Goal: Answer question/provide support

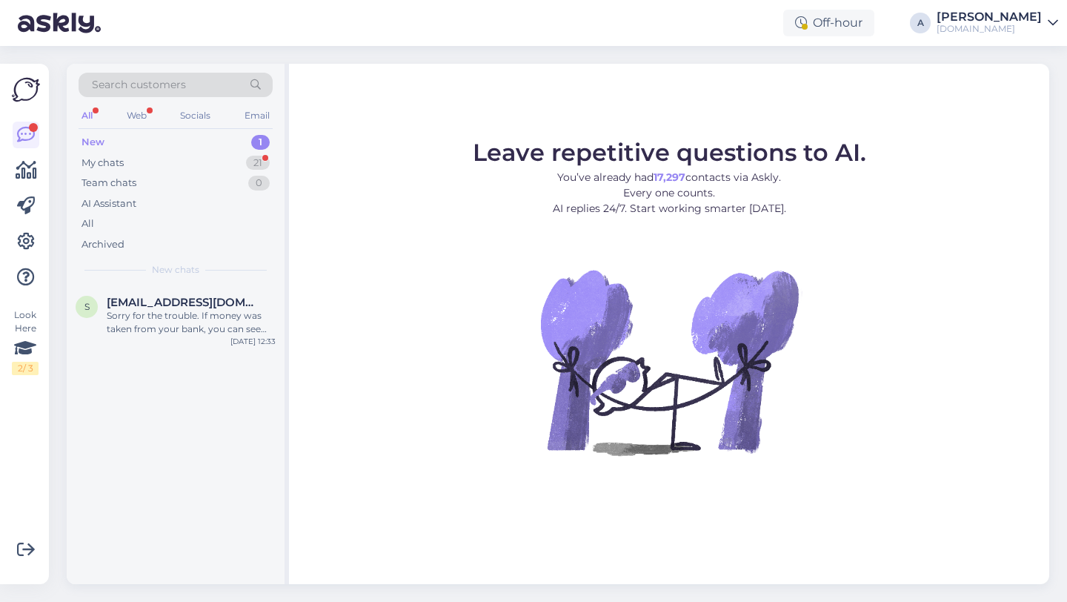
click at [193, 451] on div "s silvenova2007@gmail.com Sorry for the trouble. If money was taken from your b…" at bounding box center [176, 434] width 218 height 299
click at [146, 517] on div "s silvenova2007@gmail.com Sorry for the trouble. If money was taken from your b…" at bounding box center [176, 434] width 218 height 299
click at [514, 520] on div "Leave repetitive questions to AI. You’ve already had 17,297 contacts via Askly.…" at bounding box center [669, 324] width 760 height 520
click at [202, 409] on div "s silvenova2007@gmail.com Sorry for the trouble. If money was taken from your b…" at bounding box center [176, 434] width 218 height 299
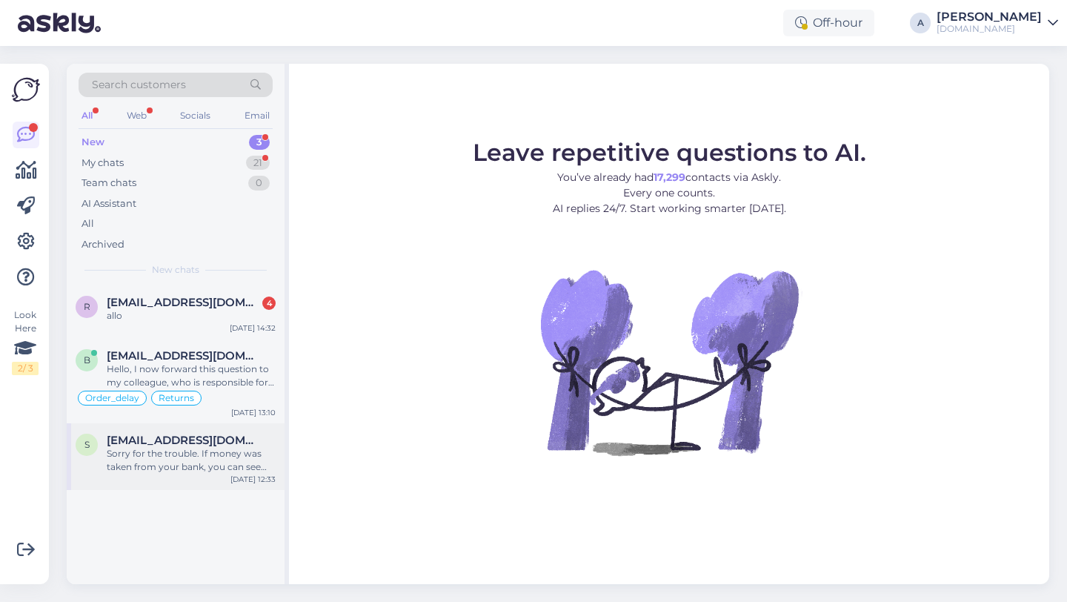
click at [188, 472] on div "Sorry for the trouble. If money was taken from your bank, you can see the order…" at bounding box center [191, 460] width 169 height 27
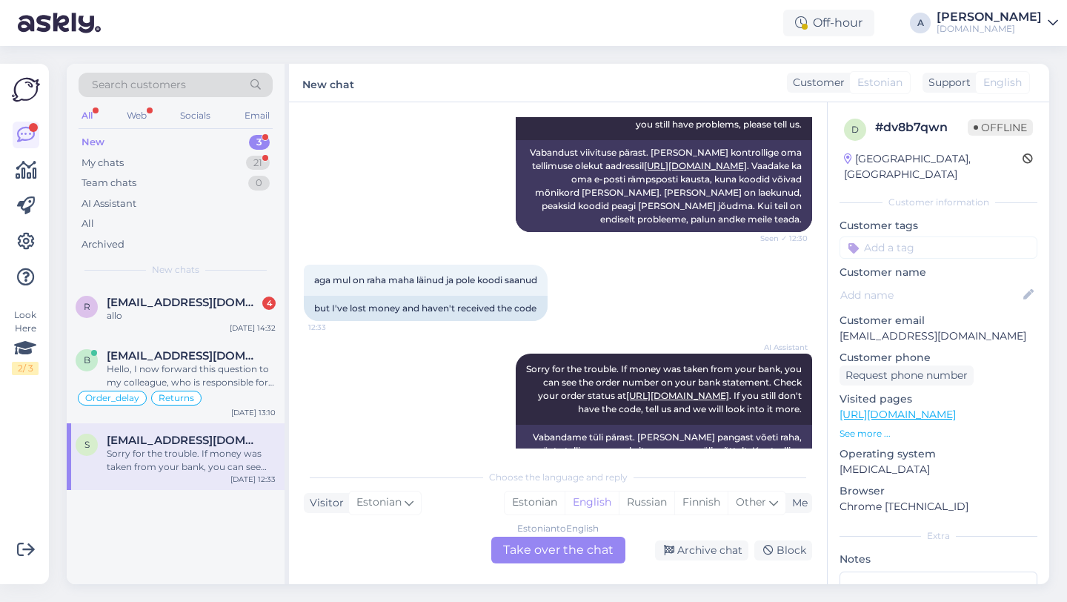
scroll to position [340, 0]
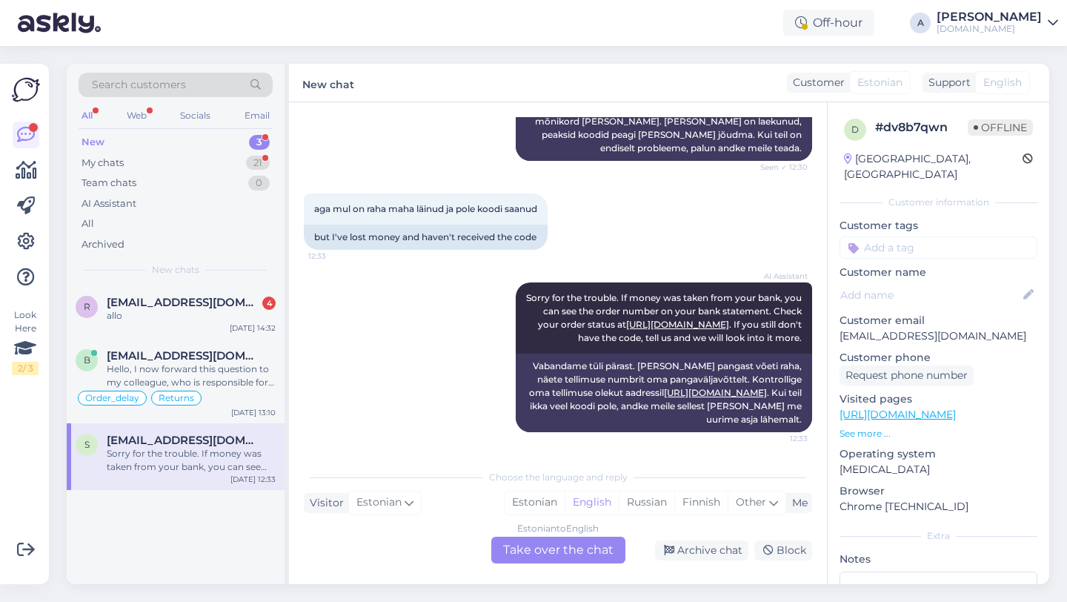
click at [385, 566] on div "Chat started Aug 20 2025 tere on juba järgmine päev ja ikka pole saanud 5 euros…" at bounding box center [558, 343] width 538 height 482
click at [188, 562] on div "r riskitactics@gmail.com 4 allo Aug 20 14:32 b britishwyverna@gmail.com Hello, …" at bounding box center [176, 434] width 218 height 299
click at [560, 459] on div "Chat started Aug 20 2025 tere on juba järgmine päev ja ikka pole saanud 5 euros…" at bounding box center [558, 343] width 538 height 482
click at [293, 591] on div "Search customers All Web Socials Email New 3 My chats 21 Team chats 0 AI Assist…" at bounding box center [562, 324] width 1009 height 556
click at [176, 577] on div "r riskitactics@gmail.com 4 allo Aug 20 14:32 b britishwyverna@gmail.com Hello, …" at bounding box center [176, 434] width 218 height 299
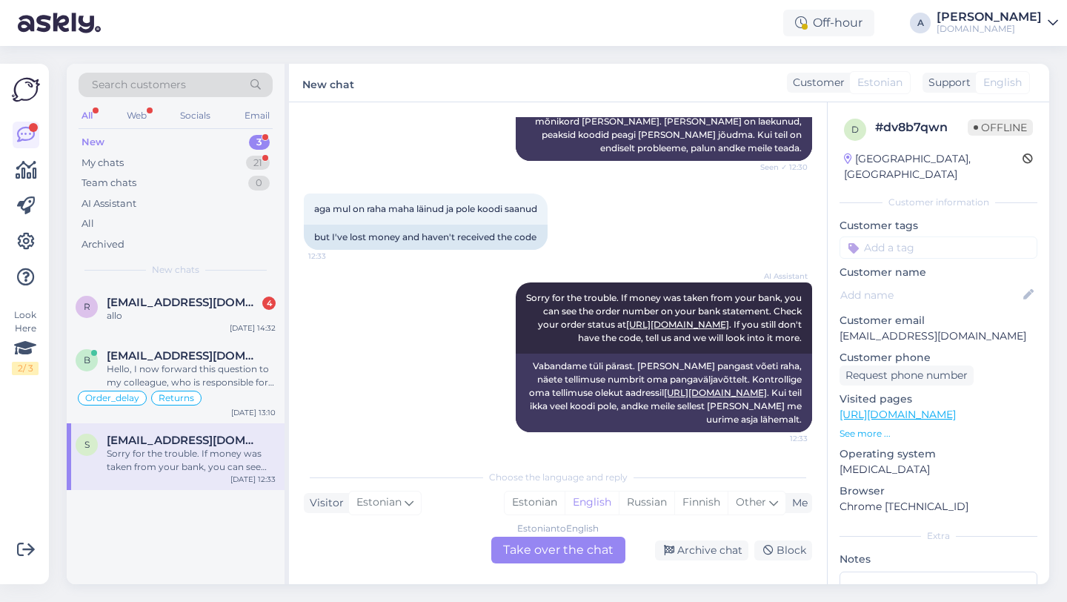
click at [214, 543] on div "r riskitactics@gmail.com 4 allo Aug 20 14:32 b britishwyverna@gmail.com Hello, …" at bounding box center [176, 434] width 218 height 299
click at [204, 458] on div "Sorry for the trouble. If money was taken from your bank, you can see the order…" at bounding box center [191, 460] width 169 height 27
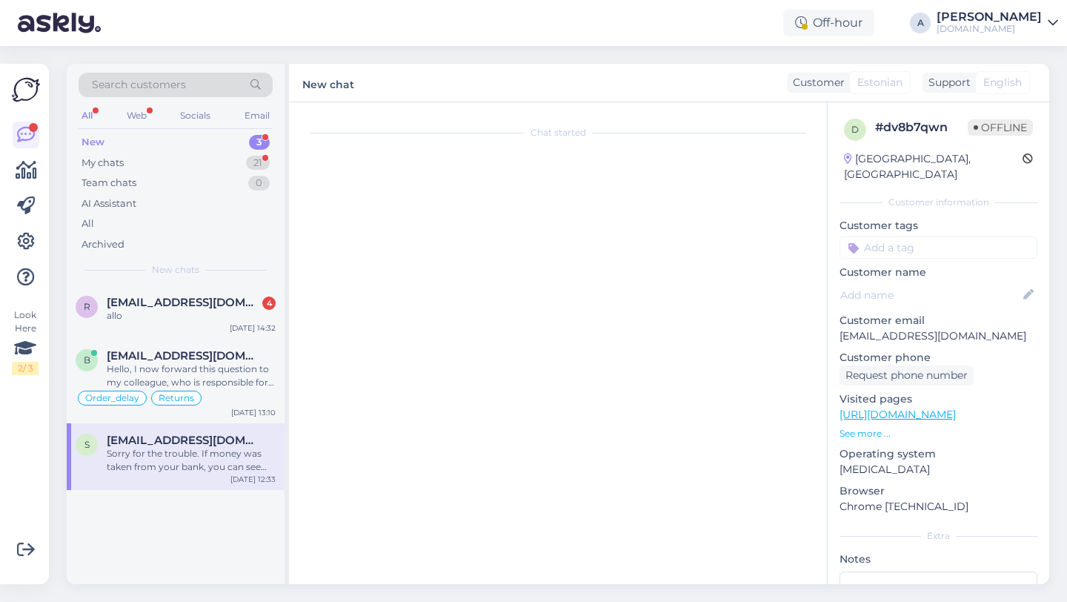
scroll to position [0, 0]
click at [223, 457] on div "Sorry for the trouble. If money was taken from your bank, you can see the order…" at bounding box center [191, 460] width 169 height 27
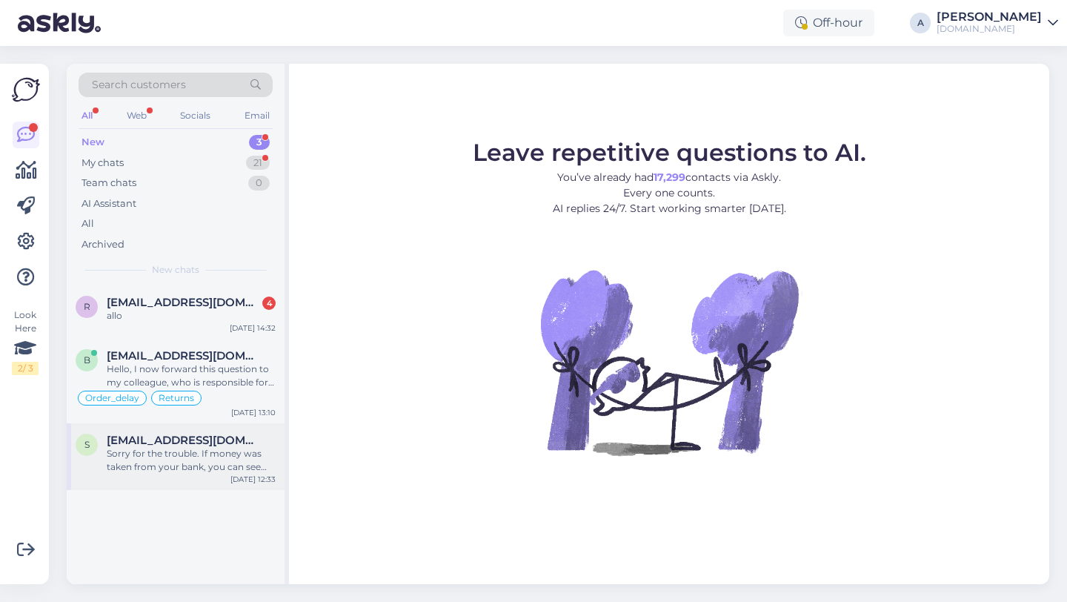
click at [190, 465] on div "Sorry for the trouble. If money was taken from your bank, you can see the order…" at bounding box center [191, 460] width 169 height 27
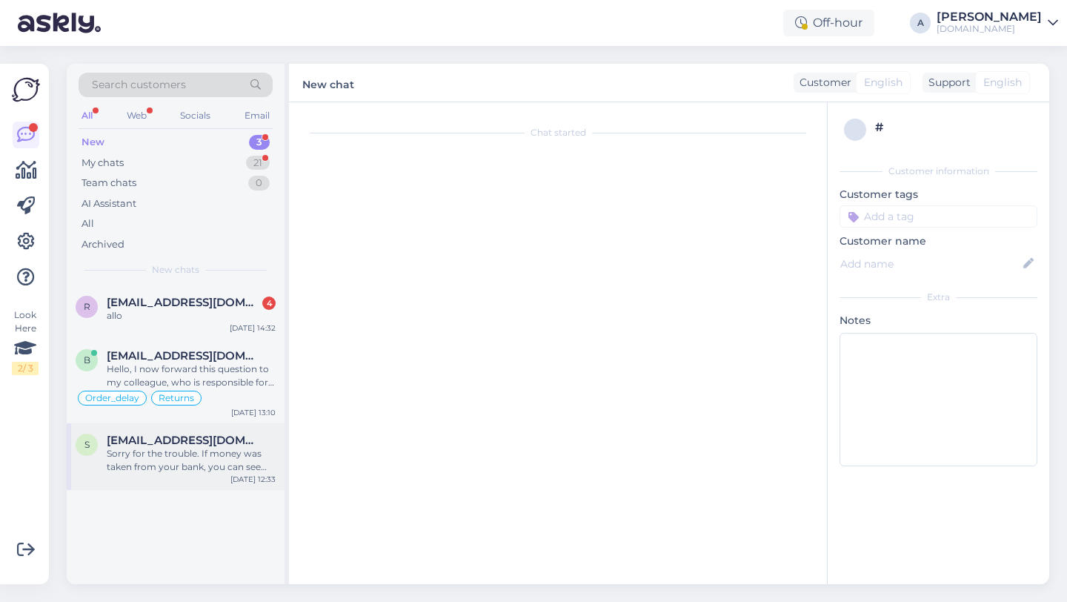
scroll to position [340, 0]
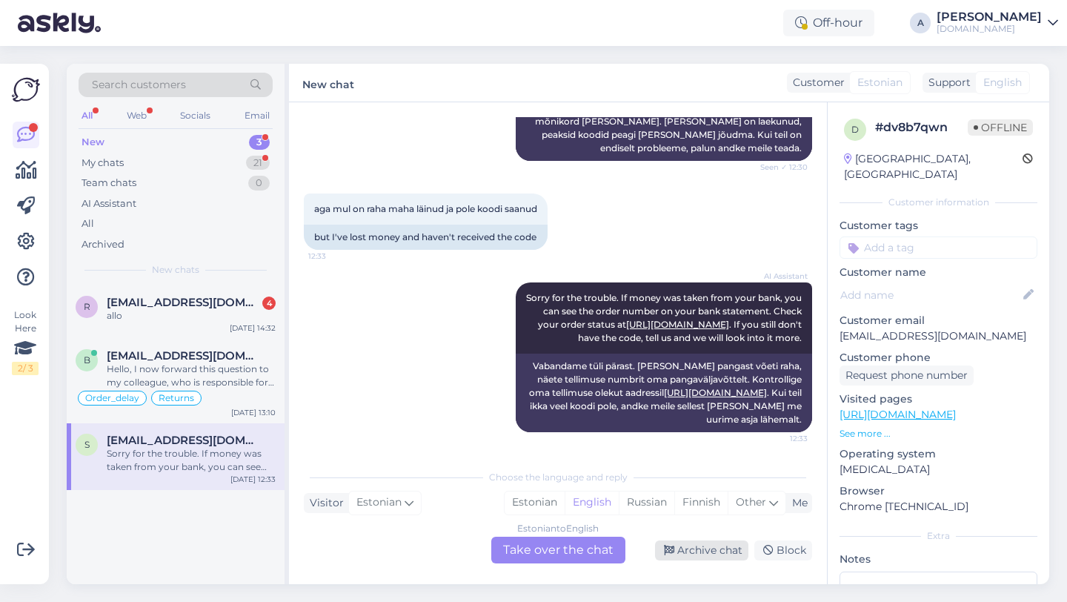
click at [707, 551] on div "Archive chat" at bounding box center [701, 550] width 93 height 20
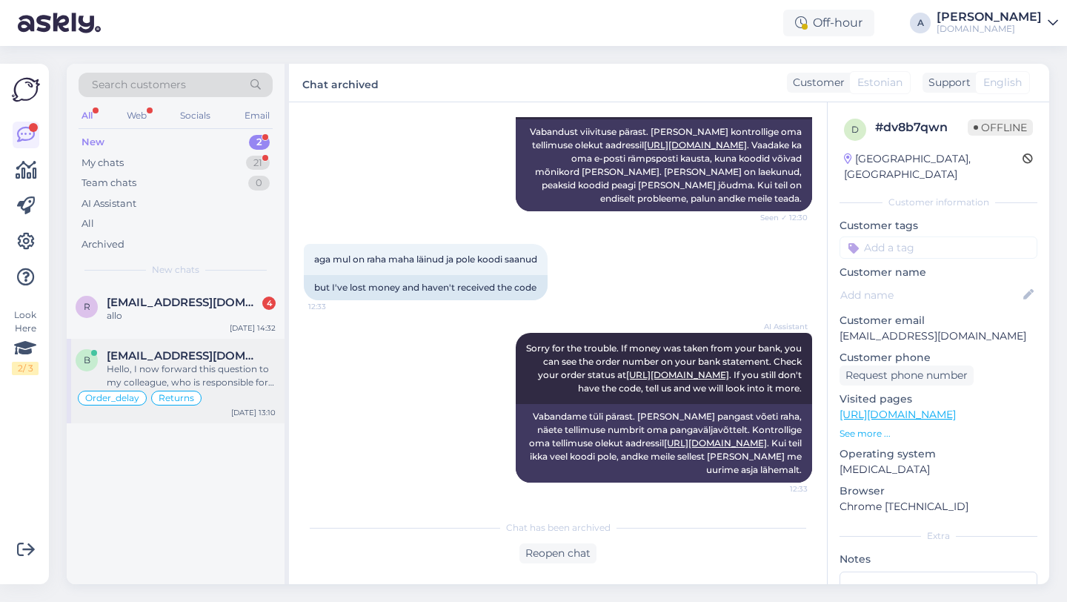
click at [216, 364] on div "Hello, I now forward this question to my colleague, who is responsible for this…" at bounding box center [191, 375] width 169 height 27
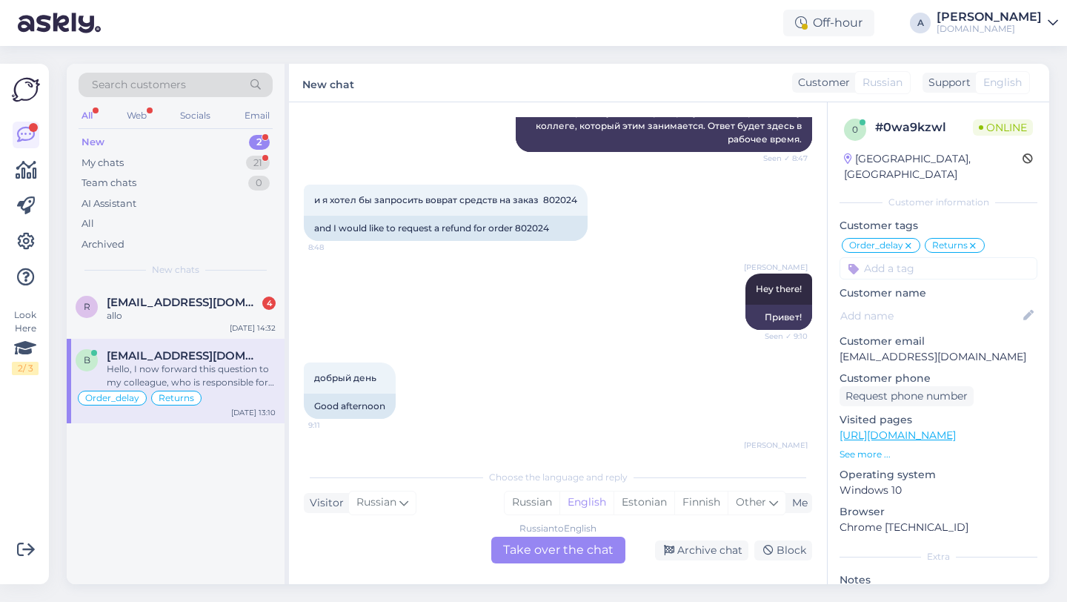
scroll to position [2737, 0]
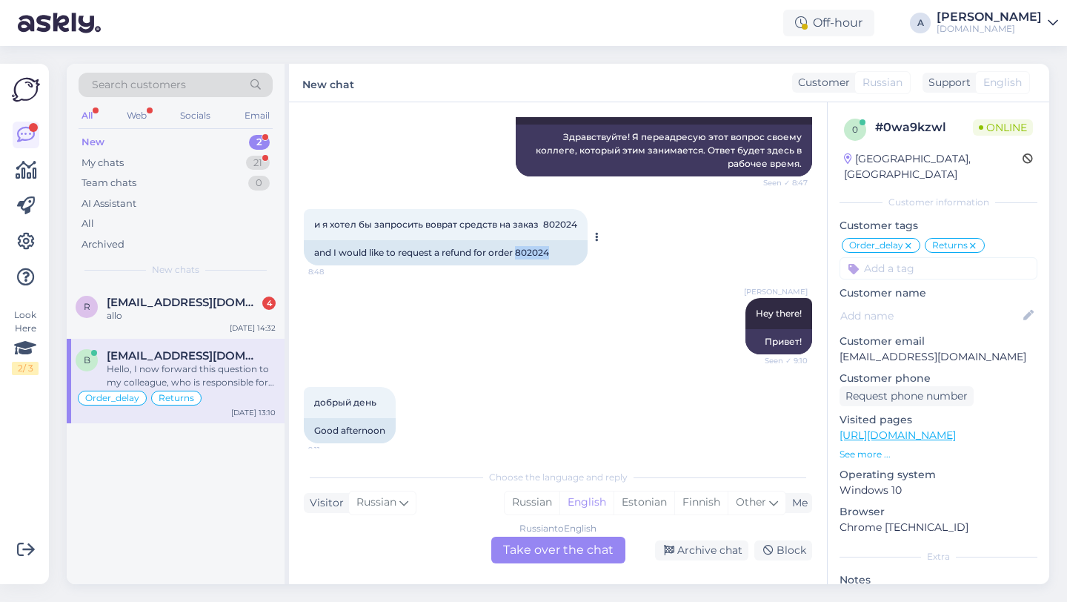
drag, startPoint x: 554, startPoint y: 257, endPoint x: 520, endPoint y: 255, distance: 34.2
click at [520, 255] on div "and I would like to request a refund for order 802024" at bounding box center [446, 252] width 284 height 25
copy div "802024"
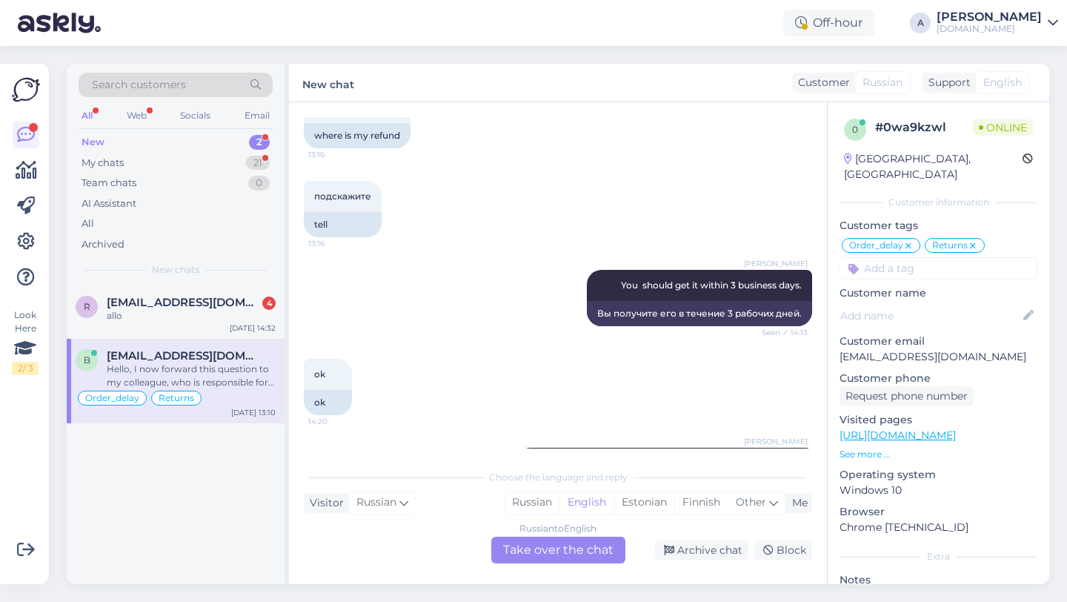
scroll to position [5648, 0]
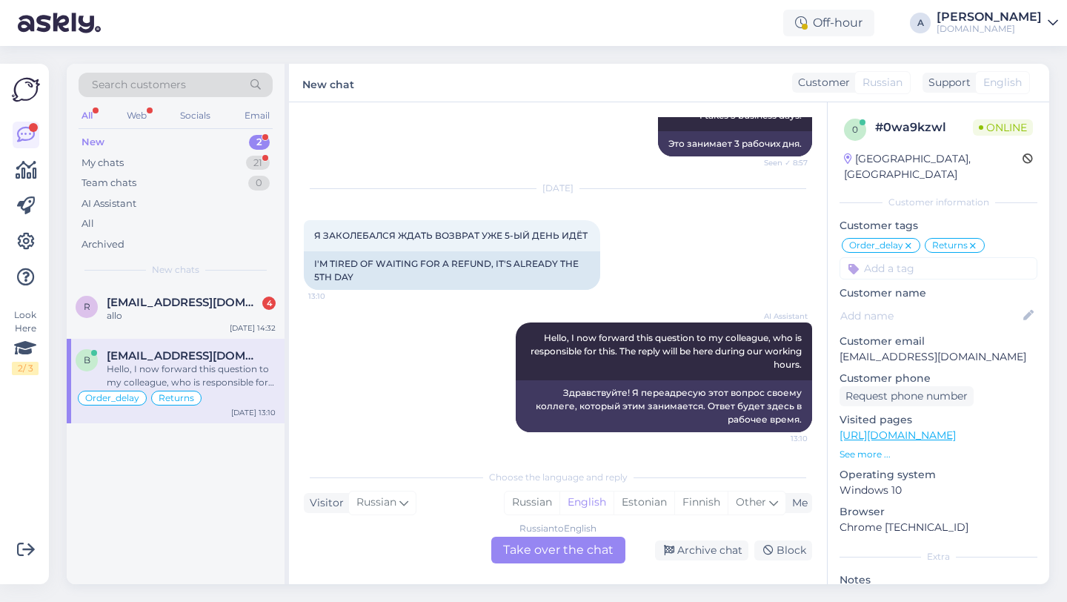
click at [521, 554] on div "Russian to English Take over the chat" at bounding box center [558, 550] width 134 height 27
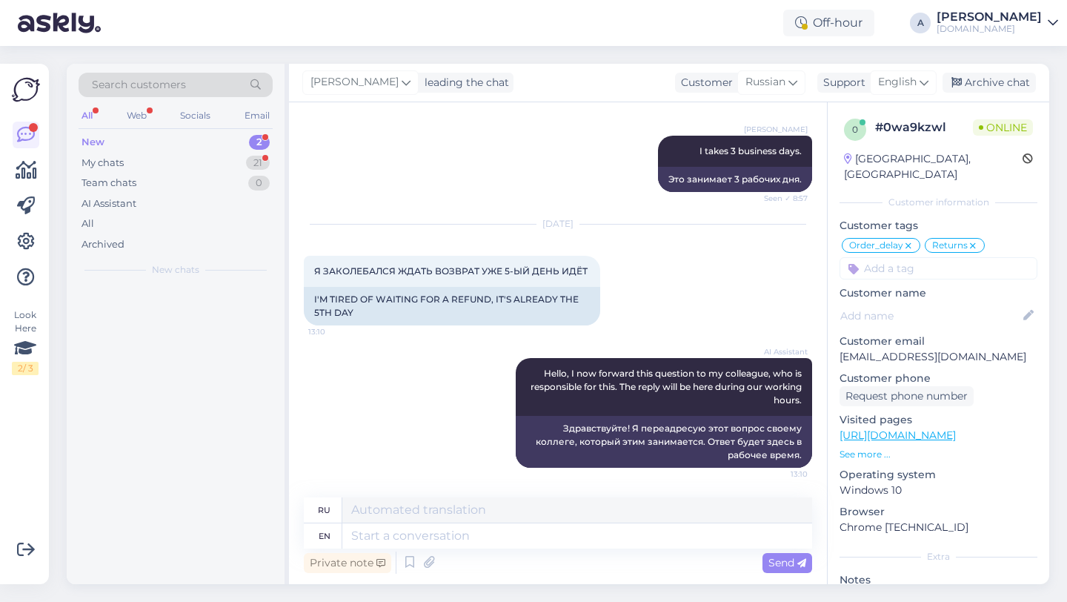
scroll to position [5612, 0]
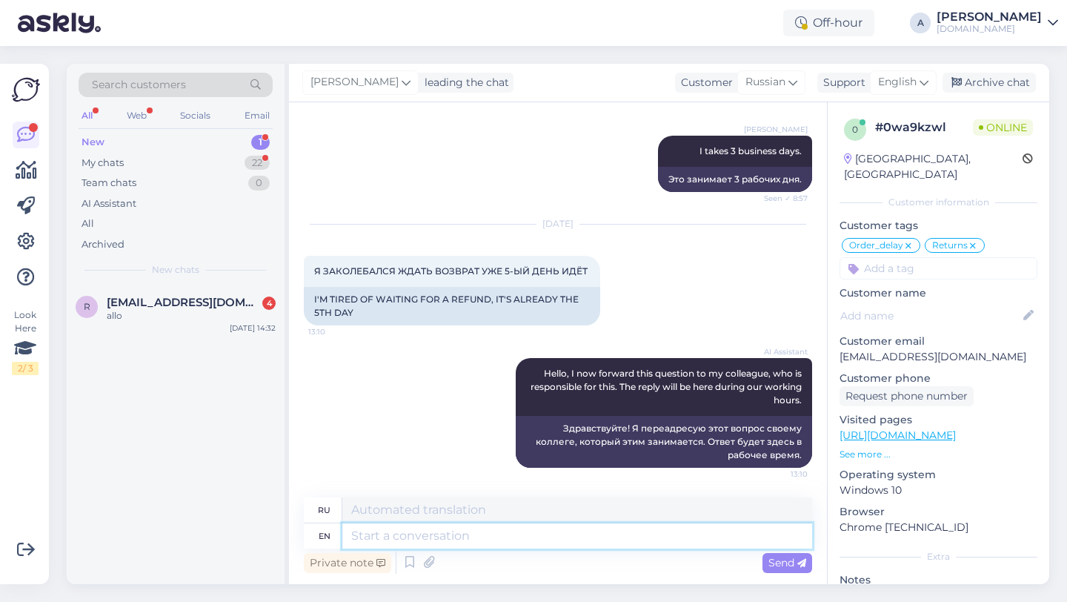
click at [444, 544] on textarea at bounding box center [577, 535] width 470 height 25
type textarea "6"
type textarea "Hey the"
type textarea "Привет"
type textarea "Hey there!"
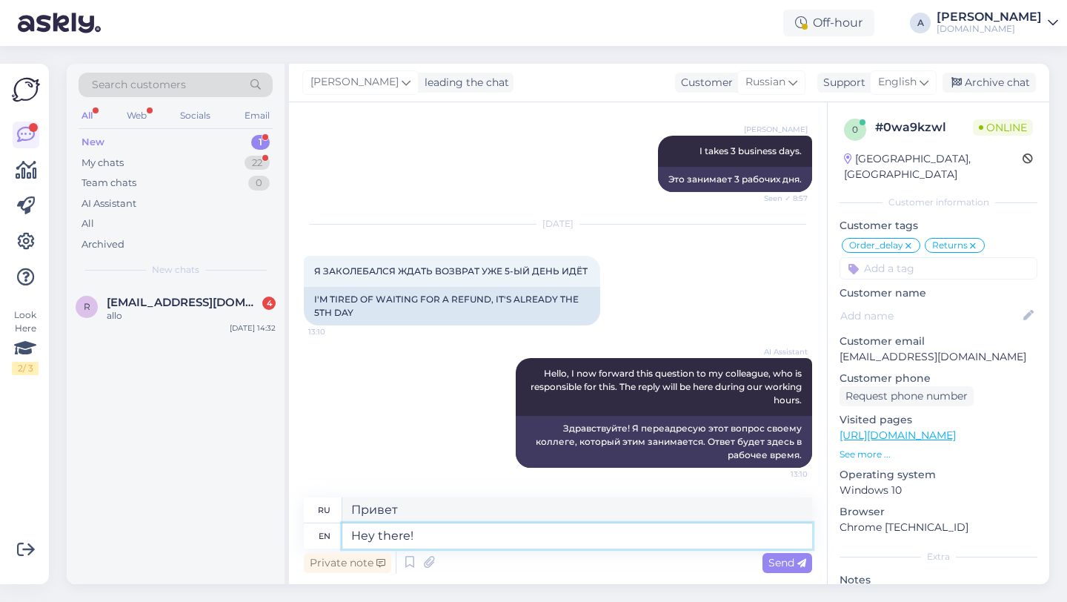
type textarea "Привет!"
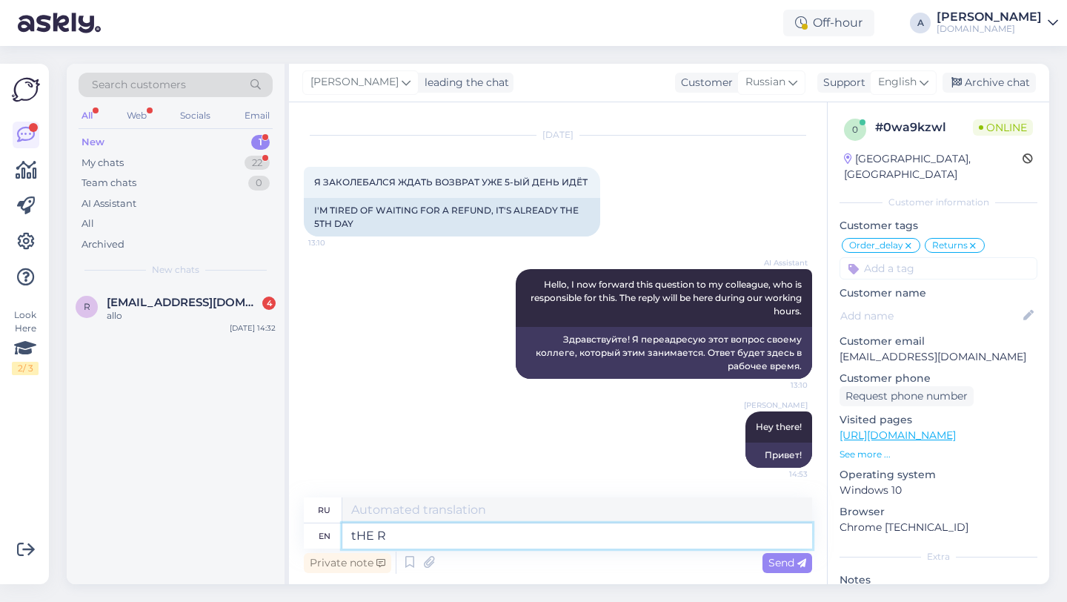
type textarea "tHE RE"
type textarea "тХЕ"
type textarea "t"
type textarea "The"
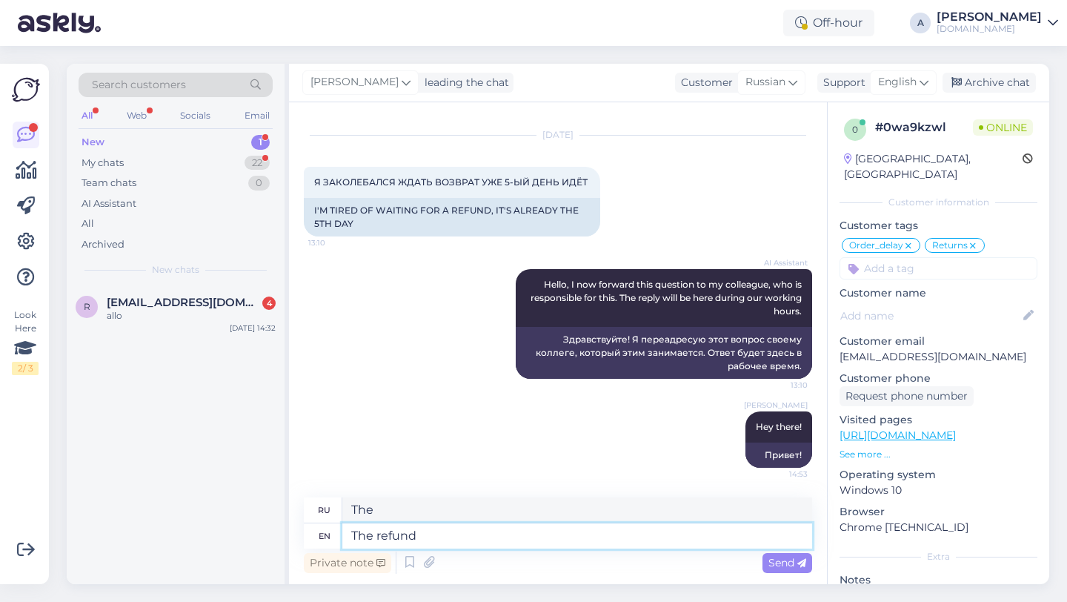
type textarea "The refund"
type textarea "Возврат"
type textarea "The refund was"
type textarea "Возврат был"
type textarea "The refund was submited t"
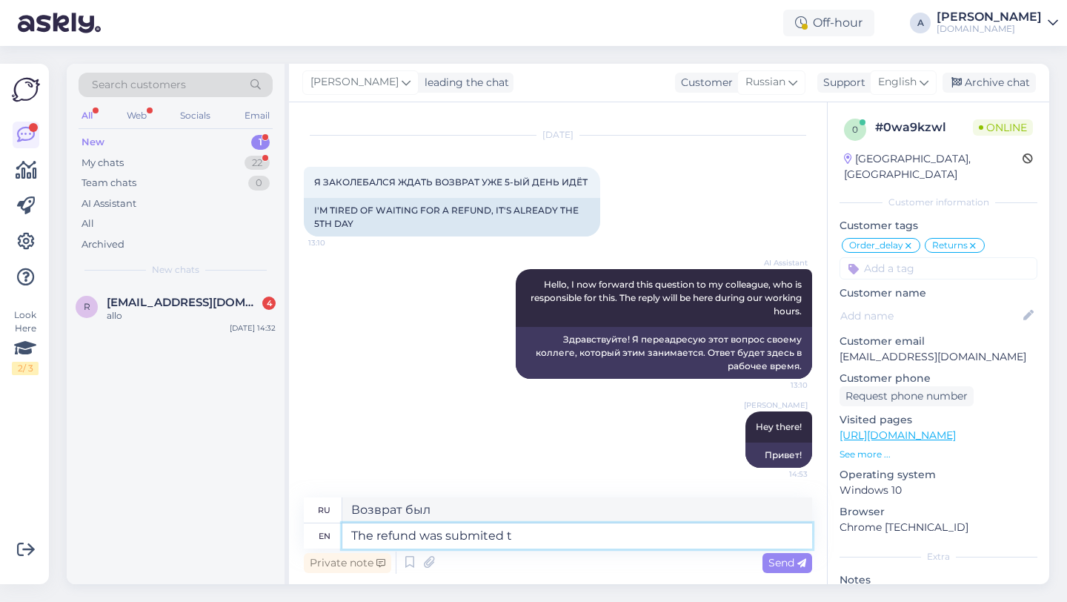
type textarea "Возврат был осуществлен."
type textarea "The refund was submited to"
type textarea "Возврат был отправлен"
type textarea "The refund was submited"
type textarea "Возврат был осуществлен."
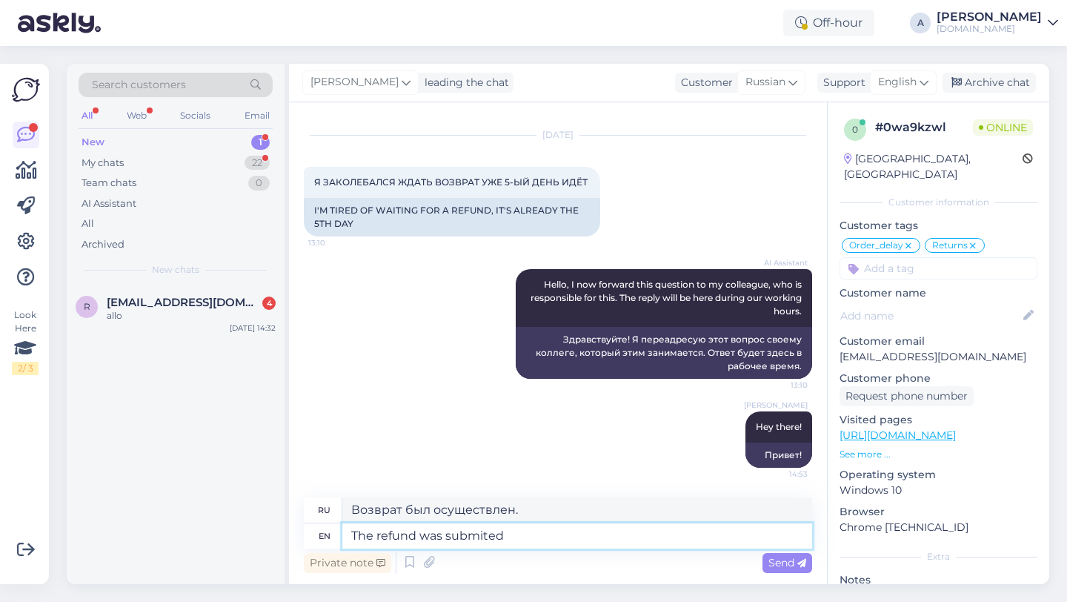
type textarea "The refund was submitted"
type textarea "Возврат был осуществлен"
type textarea "The refund was submitted to"
type textarea "Возврат был отправлен"
type textarea "The refund was submitted to ou"
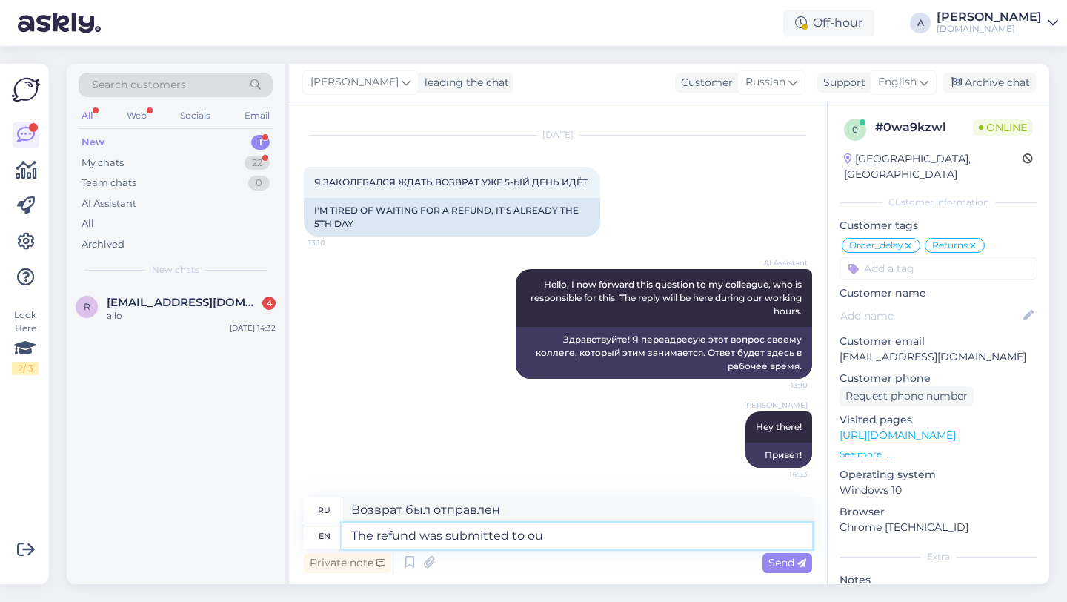
type textarea "Возврат был отправлен в o"
type textarea "The refund was submitted to our"
type textarea "Возврат был отправлен на наш адрес."
type textarea "The refund was submitted to our"
type textarea "Возврат был отправлен на наш адрес"
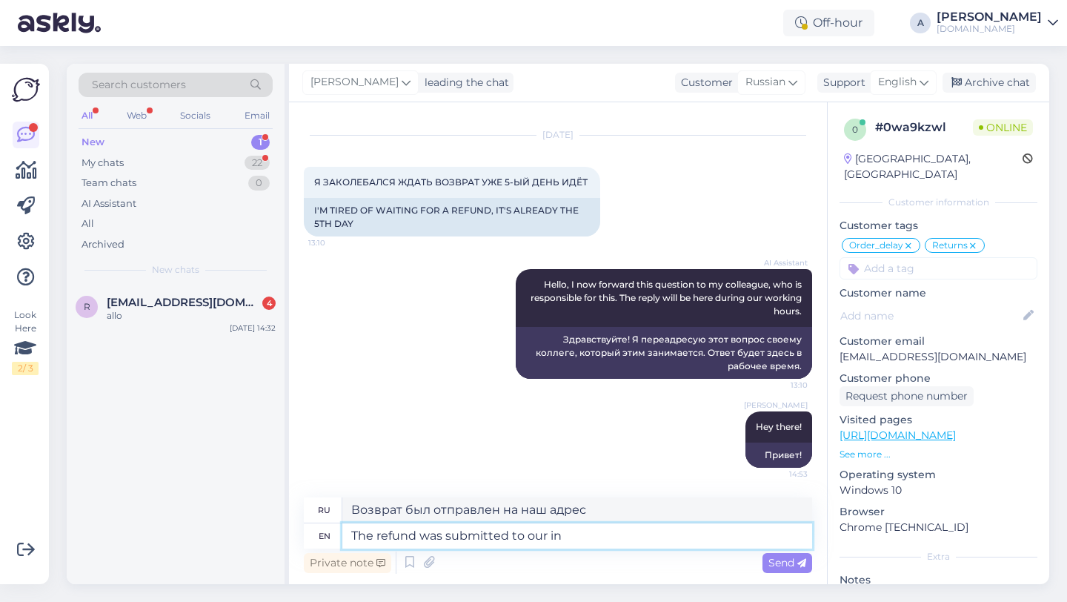
type textarea "The refund was submitted to our int"
type textarea "Возврат был отправлен в наш"
type textarea "The refund was submitted to our inter"
type textarea "Возврат был отправлен в наш международный"
type textarea "The refund was submitted to our interna"
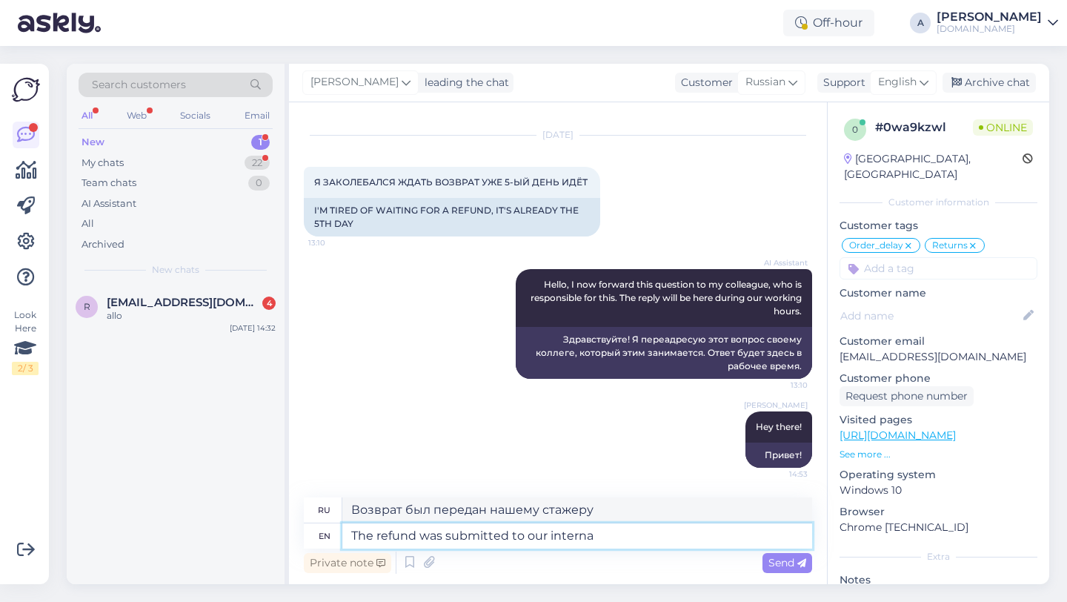
type textarea "Возврат был передан в наш отдел"
type textarea "The refund was submitted to our internal t"
type textarea "Возврат был передан на наш внутренний"
type textarea "The refund was submitted to our internal team"
type textarea "Возврат был передан нашей внутренней команде."
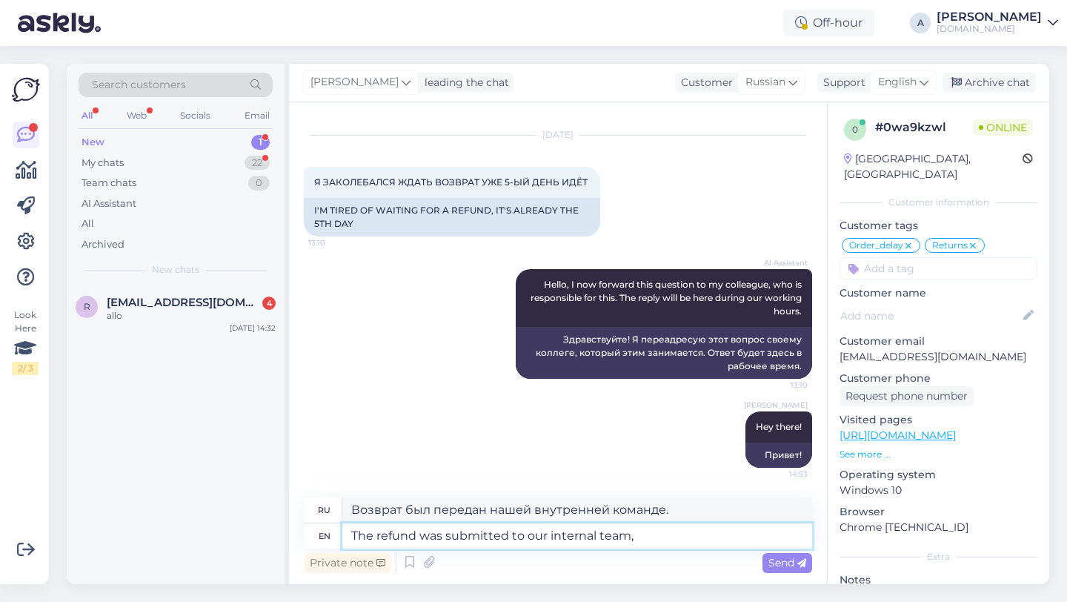
type textarea "The refund was submitted to our internal team,"
type textarea "Возврат был передан нашей внутренней команде,"
type textarea "The refund was submitted to our internal team."
type textarea "Возврат средств был передан нашей внутренней команде."
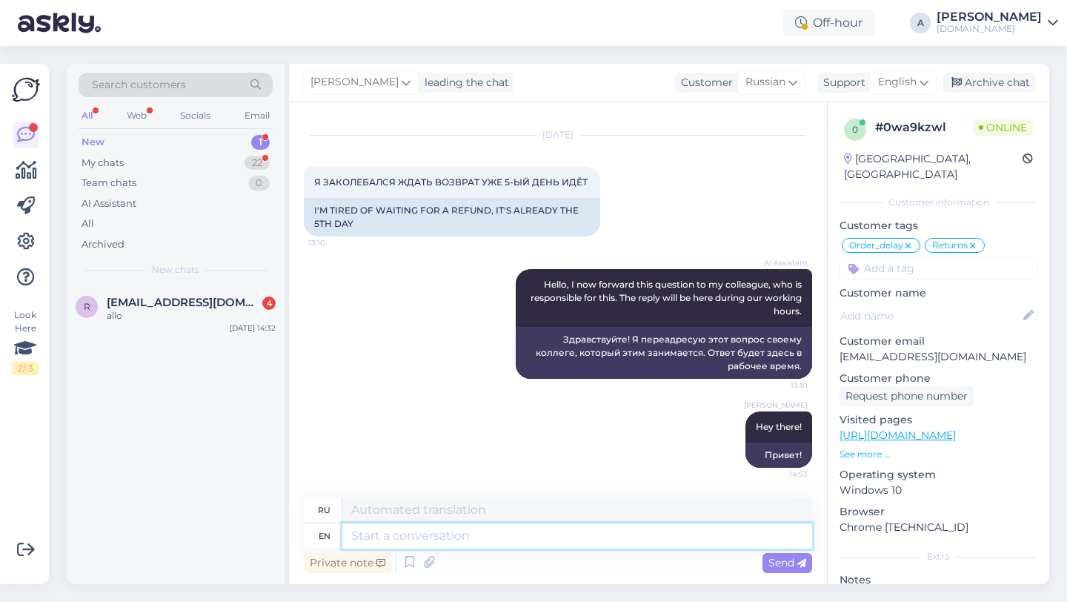
scroll to position [5803, 0]
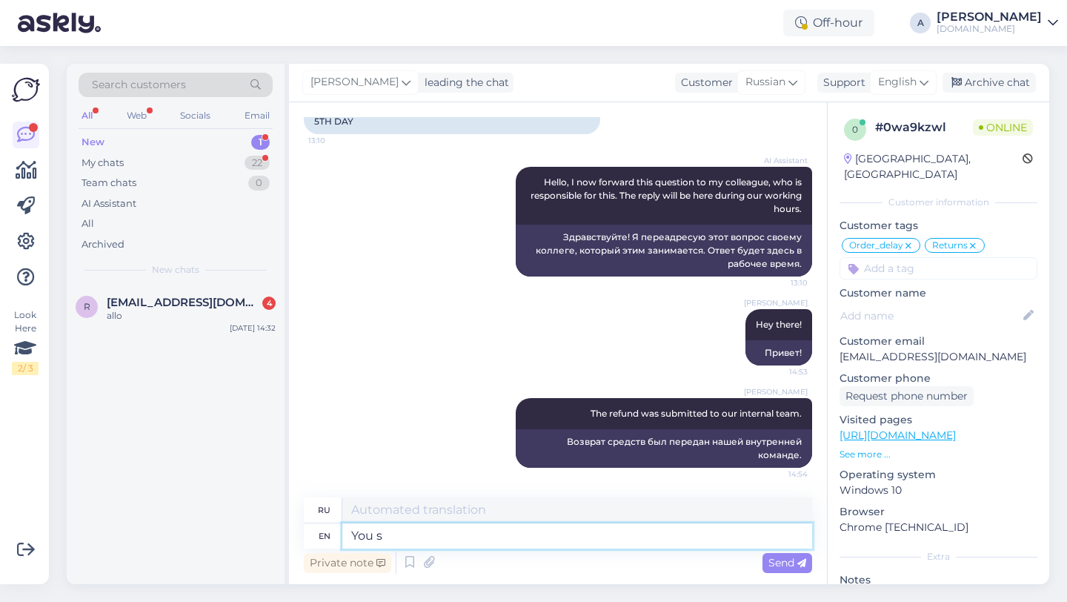
type textarea "You sh"
type textarea "Ты"
type textarea "You shoulw"
type textarea "Тебе следует"
type textarea "You should r"
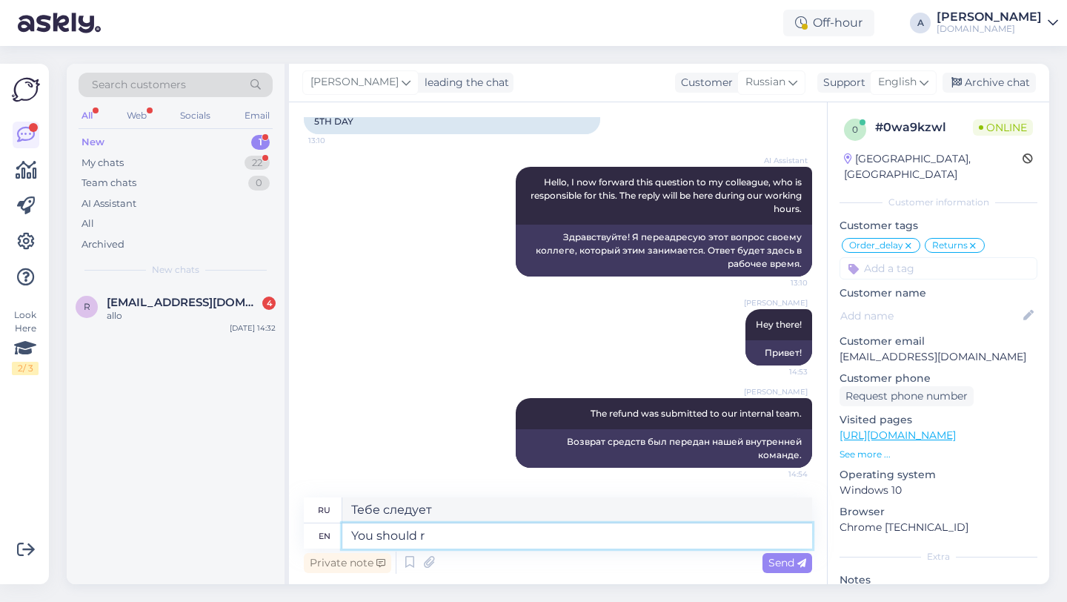
type textarea "Вам следует"
type textarea "You should receveive"
type textarea "Вы должны получить"
type textarea "You should"
type textarea "Вам следует"
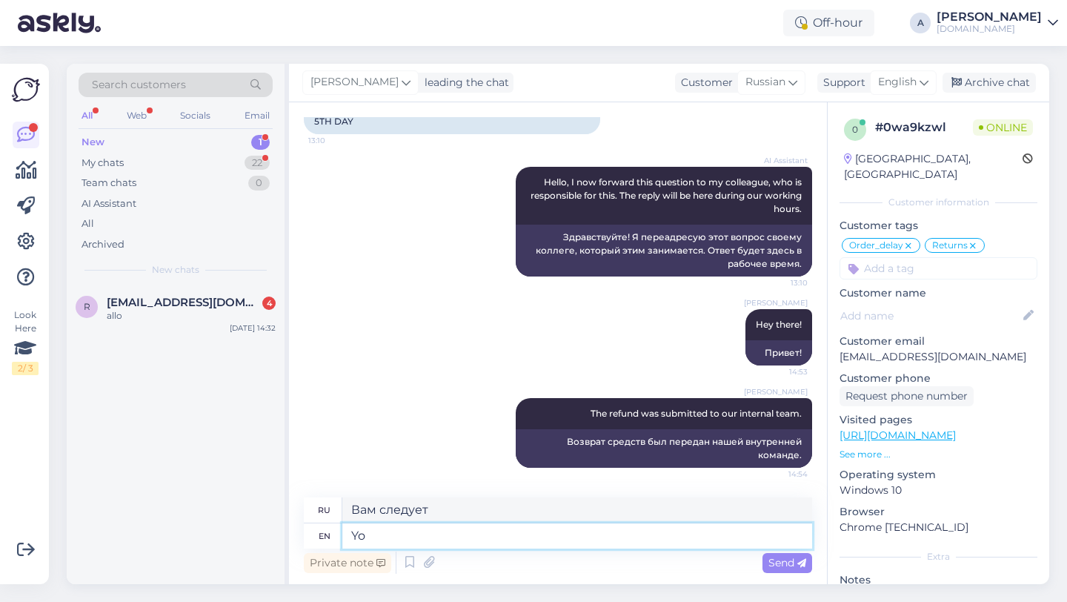
type textarea "Y"
type textarea "Ты"
type textarea "I'ts"
type textarea "Его"
type textarea "I'ts a ma"
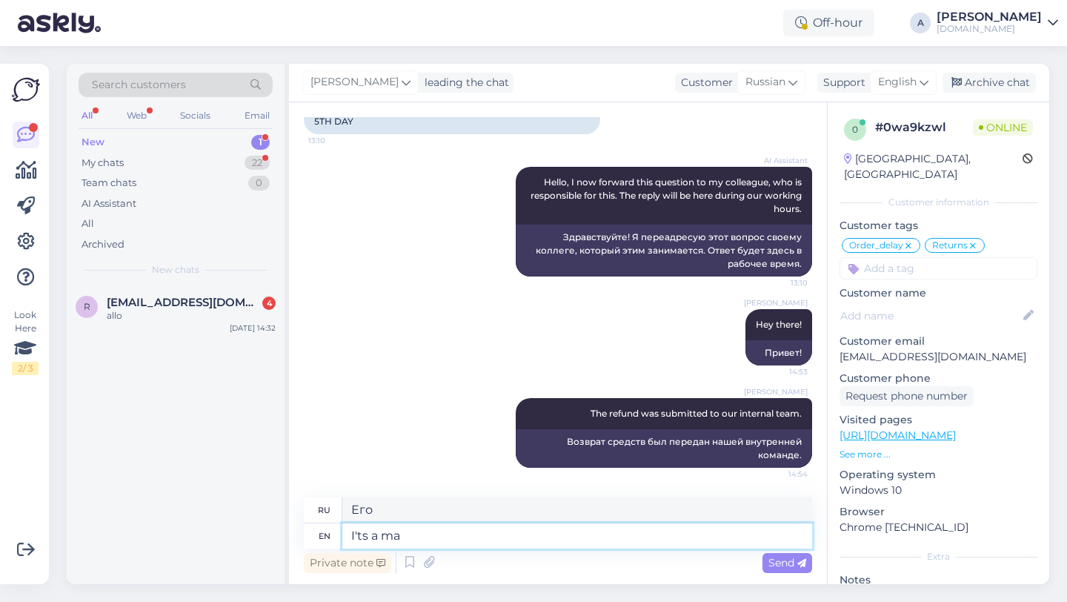
type textarea "Это"
type textarea "I'ts a matter"
type textarea "Это вопрос"
type textarea "I'ts a matter of time."
type textarea "Это вопрос времени."
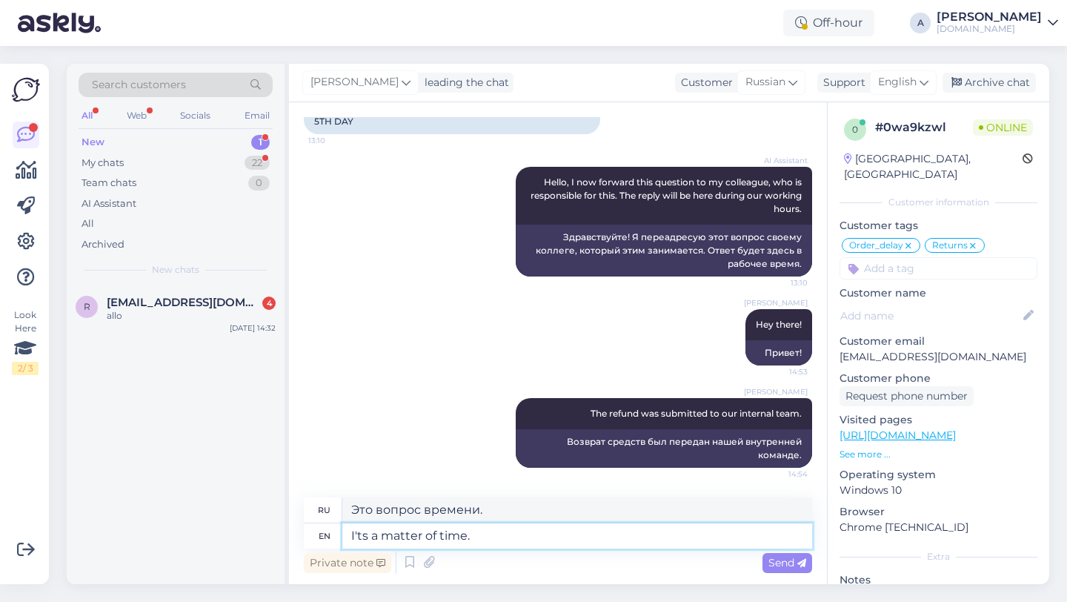
click at [357, 537] on textarea "I'ts a matter of time." at bounding box center [577, 535] width 470 height 25
type textarea "It's a matter of time."
click at [496, 535] on textarea "It's a matter of time." at bounding box center [577, 535] width 470 height 25
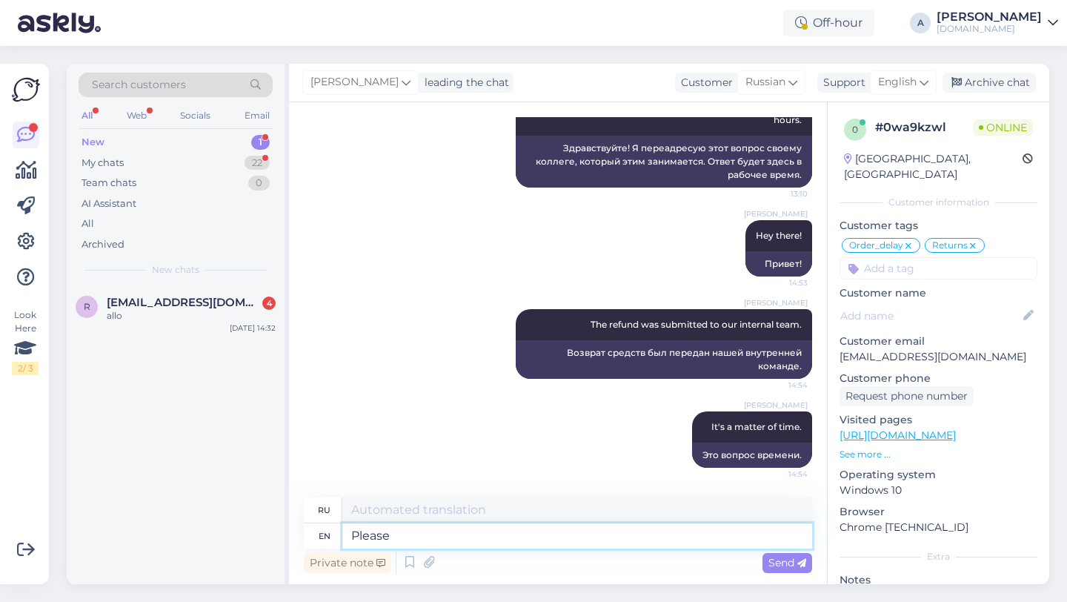
type textarea "Please"
type textarea "Пожалуйста"
type textarea "Please be p"
type textarea "Пожалуйста, будьте"
type textarea "Please be patient."
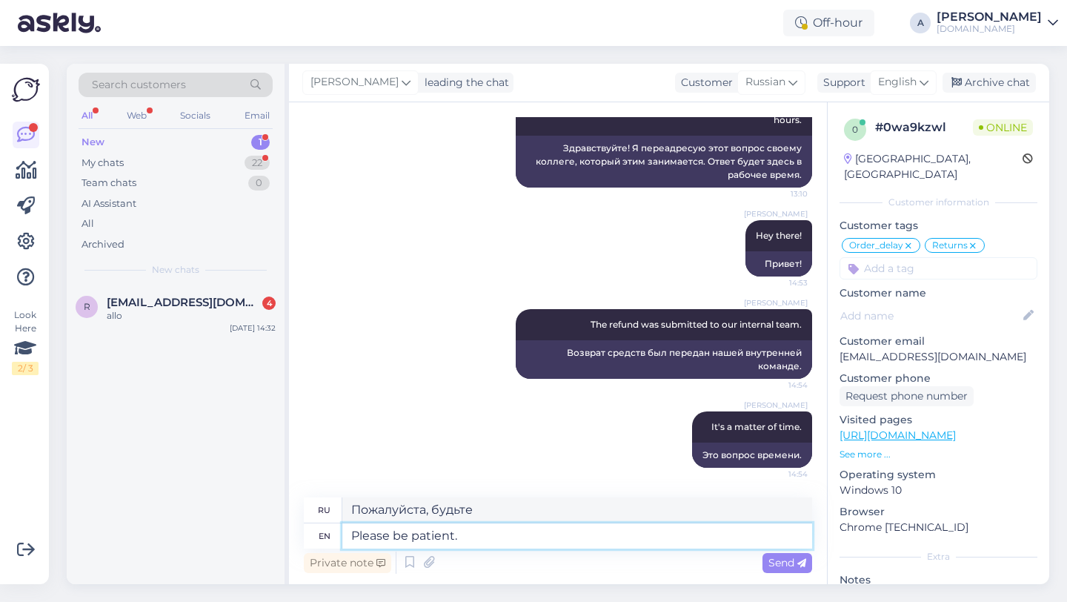
type textarea "Пожалуйста, будьте терпеливы."
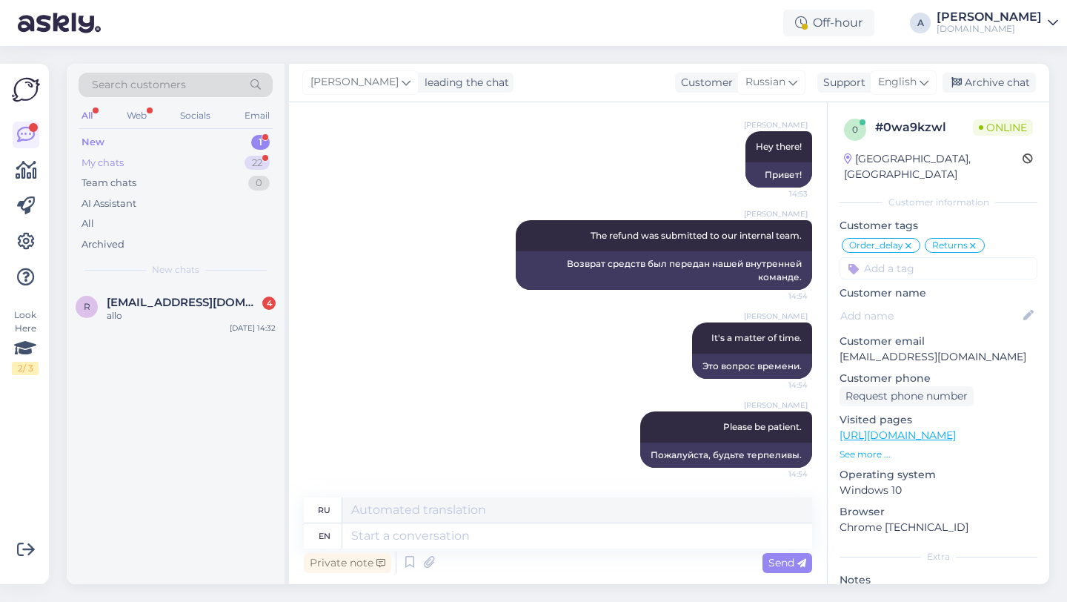
click at [249, 165] on div "22" at bounding box center [257, 163] width 25 height 15
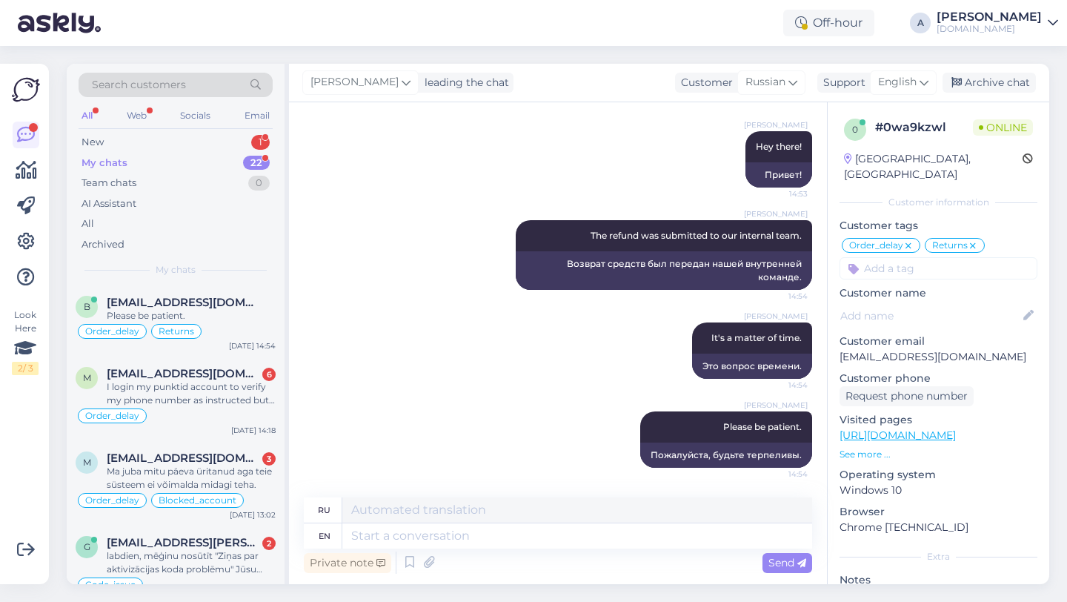
click at [440, 325] on div "Alfredo It's a matter of time. 14:54 Это вопрос времени." at bounding box center [558, 350] width 508 height 89
click at [382, 594] on div "Search customers All Web Socials Email New 1 My chats 22 Team chats 0 AI Assist…" at bounding box center [562, 324] width 1009 height 556
click at [431, 359] on div "Alfredo It's a matter of time. 14:54 Это вопрос времени." at bounding box center [558, 350] width 508 height 89
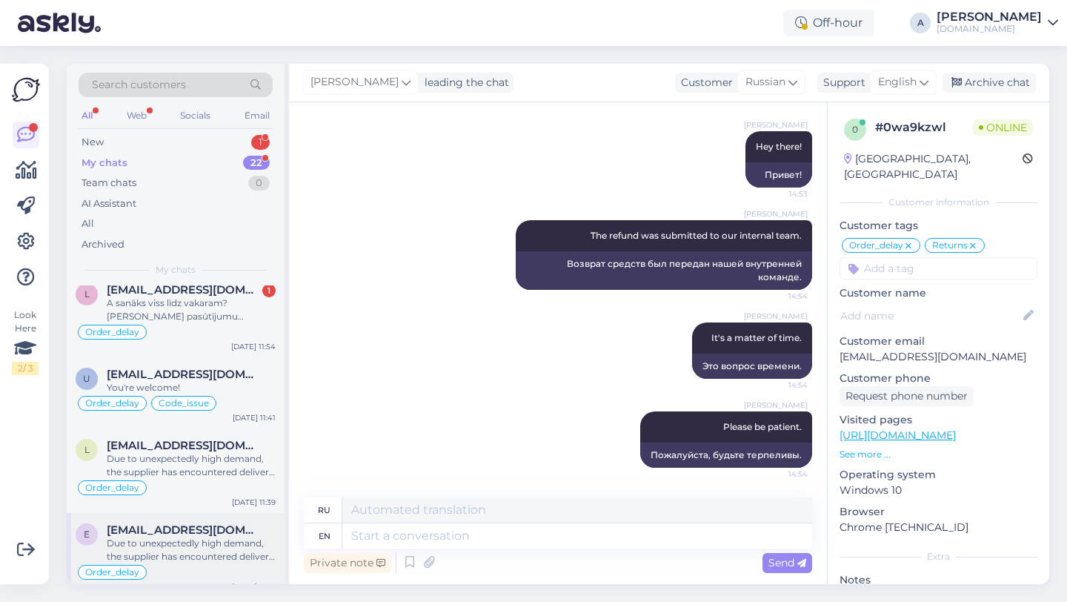
scroll to position [0, 0]
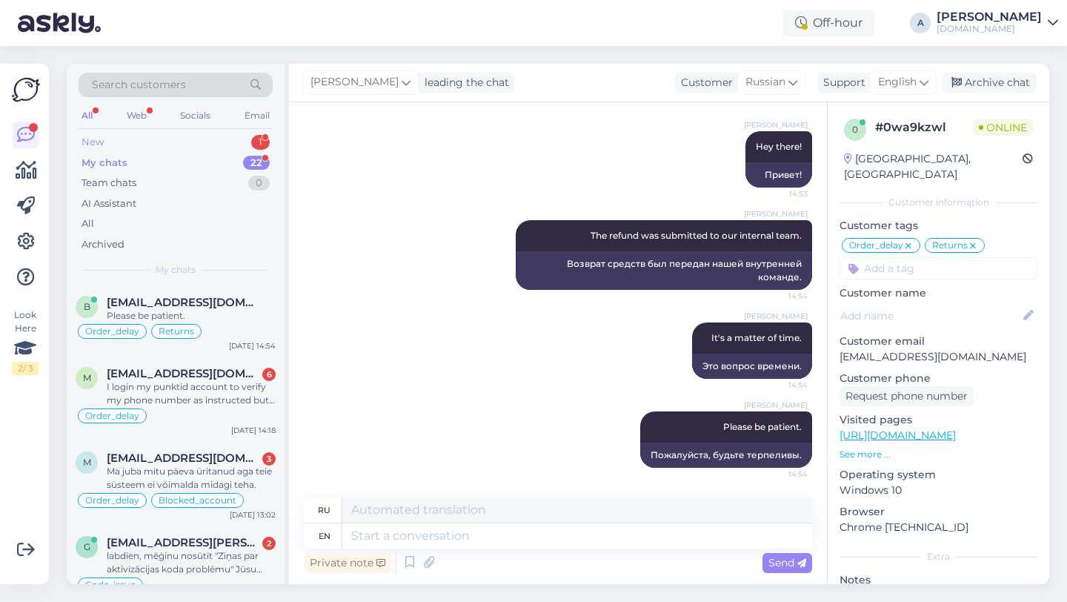
click at [231, 140] on div "New 1" at bounding box center [176, 142] width 194 height 21
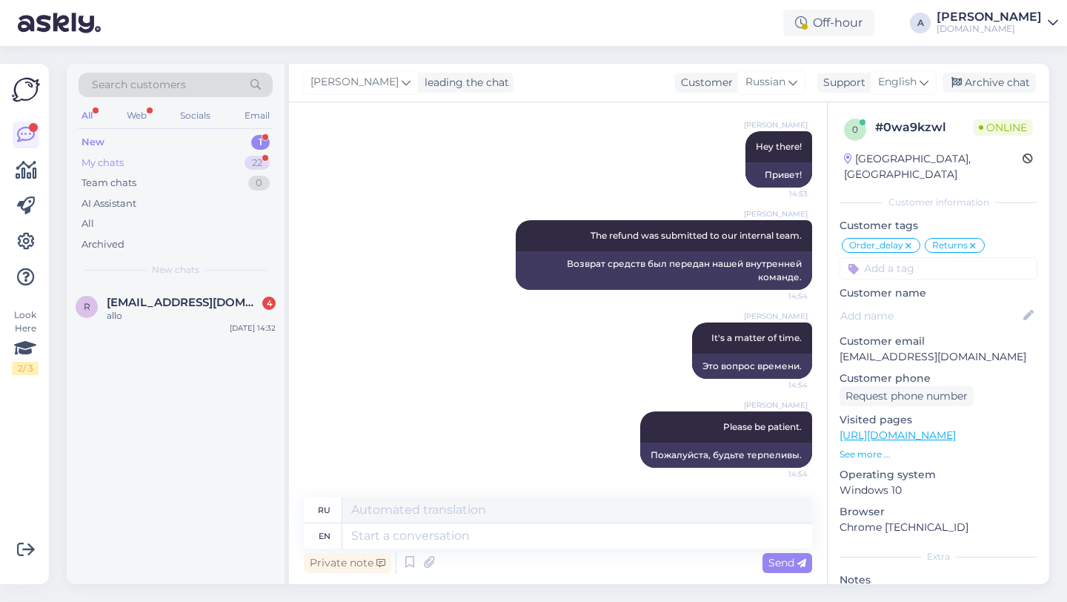
click at [246, 162] on div "22" at bounding box center [257, 163] width 25 height 15
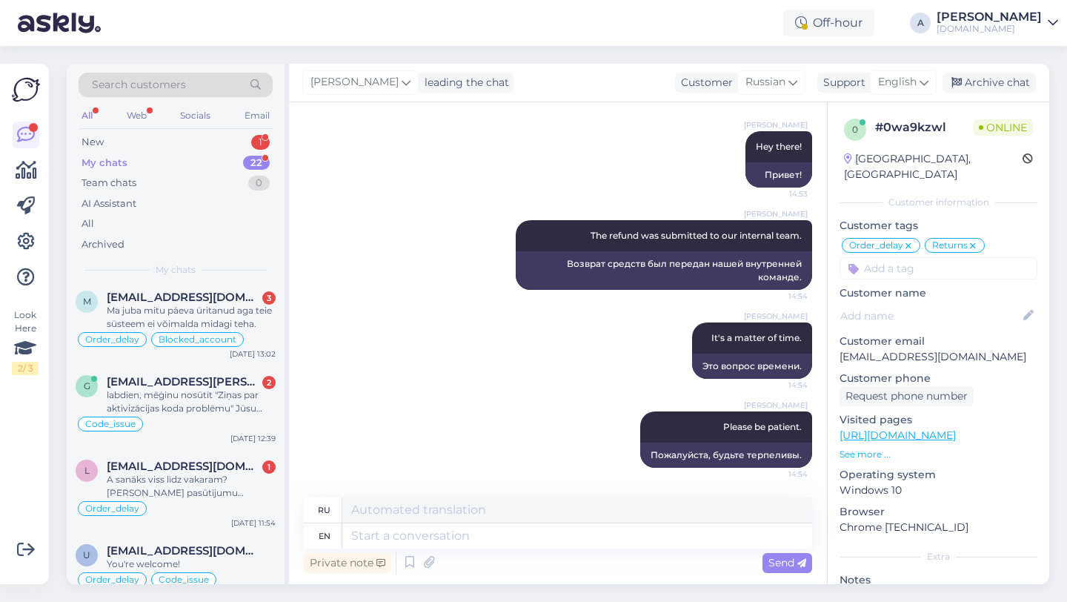
scroll to position [162, 0]
click at [199, 491] on div "A sanāks viss līdz vakaram? Es savu pasūtījumu saņemšu? Man vajadzīga līdz 14.0…" at bounding box center [191, 484] width 169 height 27
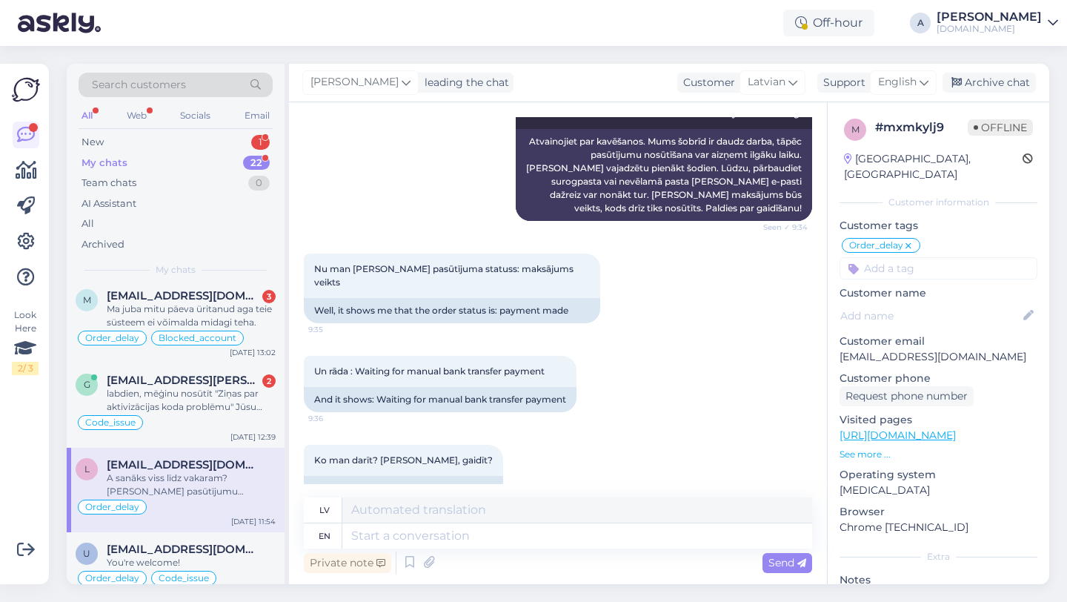
scroll to position [0, 0]
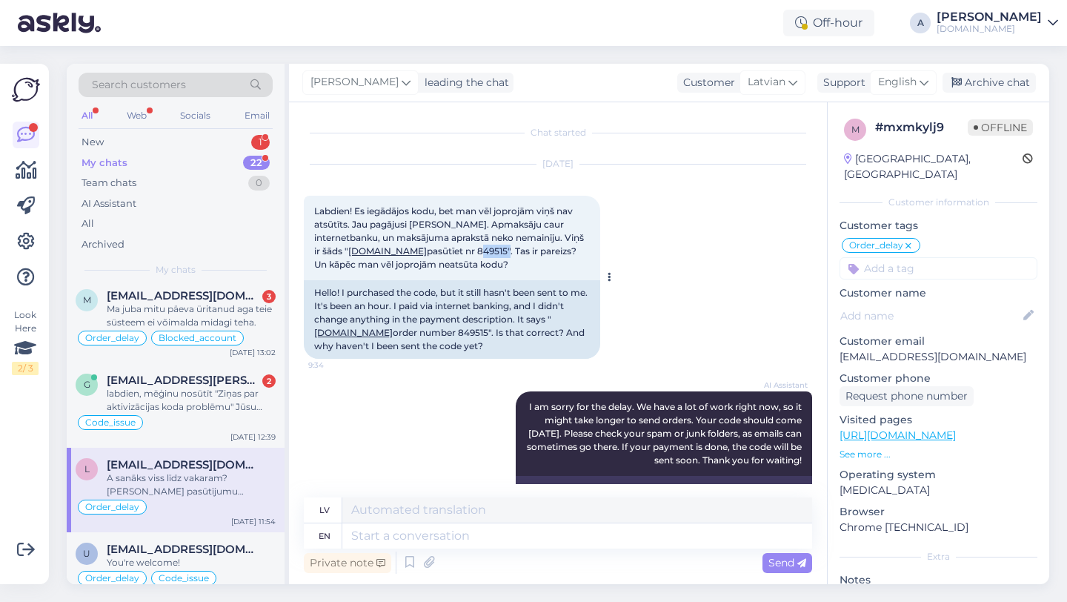
drag, startPoint x: 479, startPoint y: 250, endPoint x: 449, endPoint y: 250, distance: 29.6
click at [449, 250] on span "Labdien! Es iegādājos kodu, bet man vēl joprojām viņš nav atsūtīts. Jau pagājus…" at bounding box center [450, 237] width 272 height 64
copy span "849515"
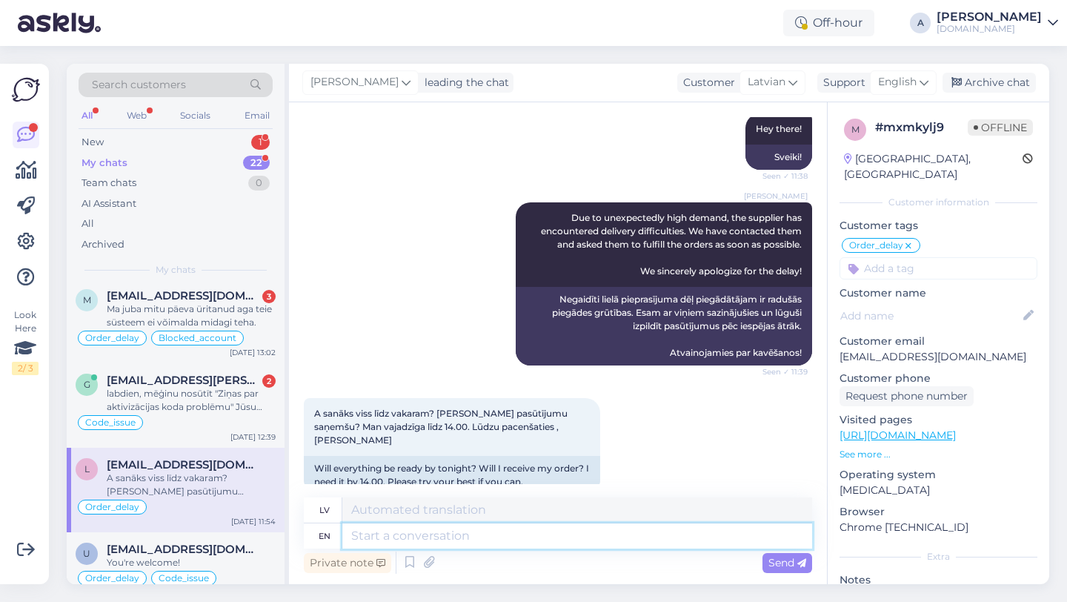
click at [408, 541] on textarea at bounding box center [577, 535] width 470 height 25
type textarea "Undortunately, t"
type textarea "Diemžēl,"
type textarea "Undortunately, there's no"
type textarea "Diemžēl, tāda nav"
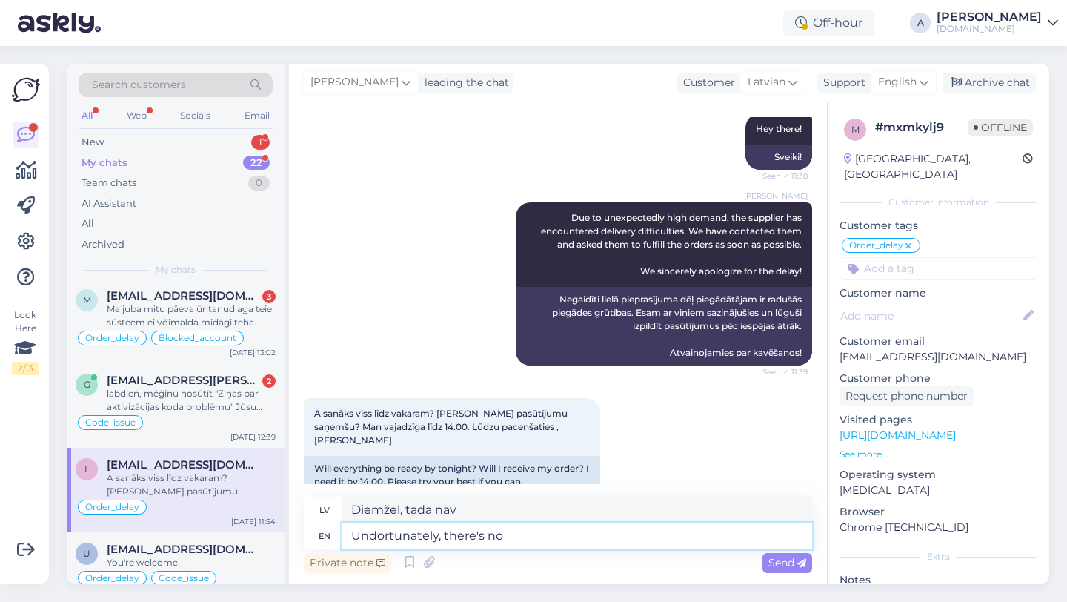
type textarea "Undortunately, there's no e"
type textarea "Diemžēl nav e."
type textarea "Undortunately, there's no espesi"
type textarea "Diemžēl, nav nekāda glābšanas"
type textarea "Undortunately, there's no espesific t"
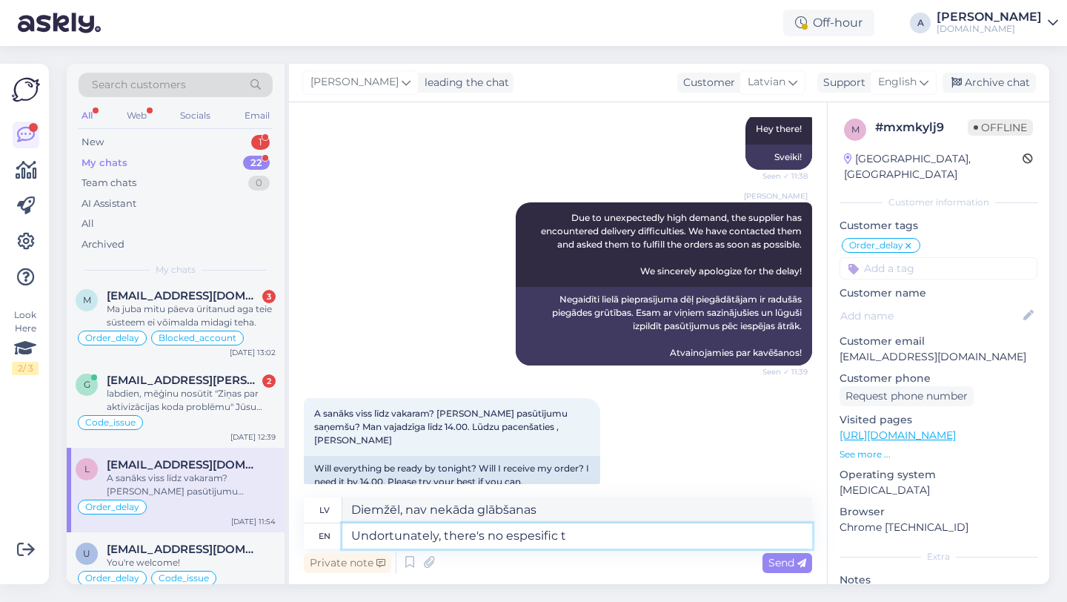
type textarea "Diemžēl nav nekādas īpašas"
type textarea "Undortunately, there's no espesific time."
type textarea "Diemžēl nav īpaša laika."
click at [510, 531] on textarea "Undortunately, there's no espesific time." at bounding box center [577, 535] width 470 height 25
type textarea "Undortunately, there's no spesific time."
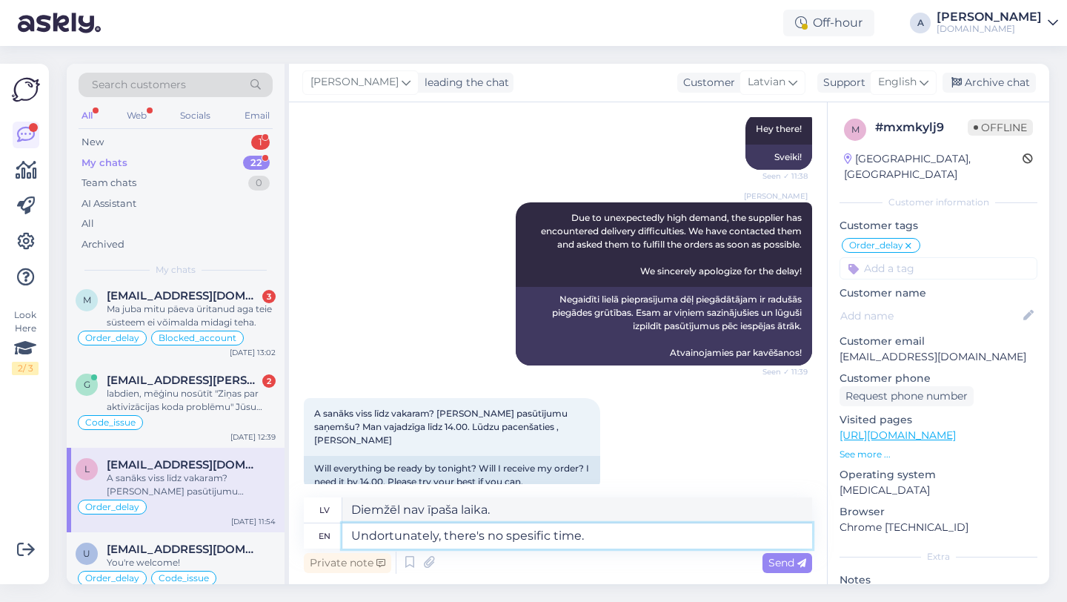
type textarea "Diemžēl nav konkrēta laika."
type textarea "Undortunately, there's no specific time."
type textarea "Diemžēl, nav konkrēta laika."
type textarea "Unfortunately, there's no specific time."
type textarea "Diemžēl, konkrēta laika nav."
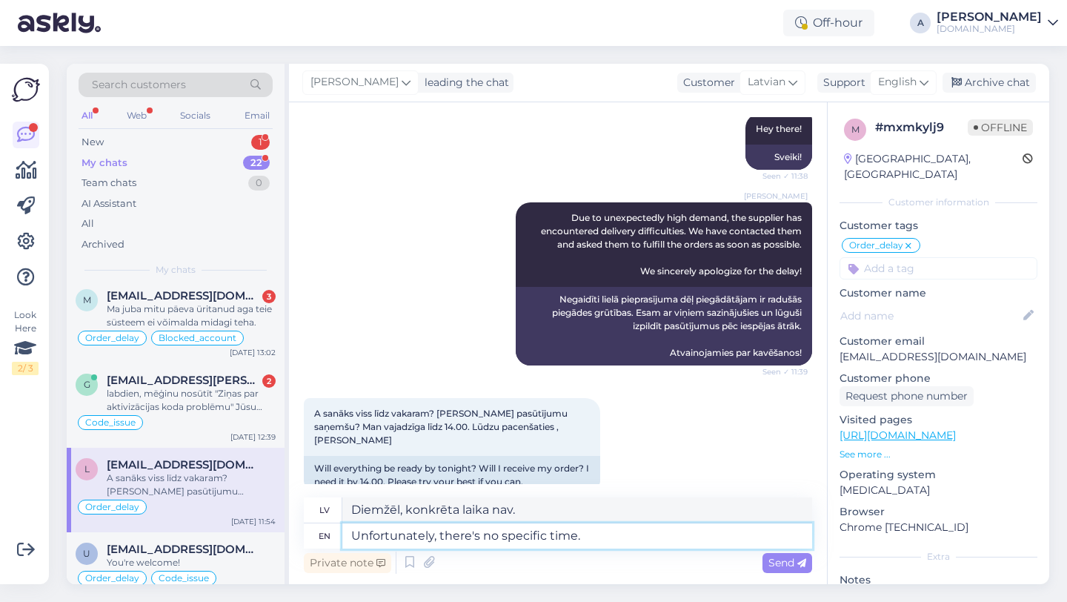
click at [610, 541] on textarea "Unfortunately, there's no specific time." at bounding box center [577, 535] width 470 height 25
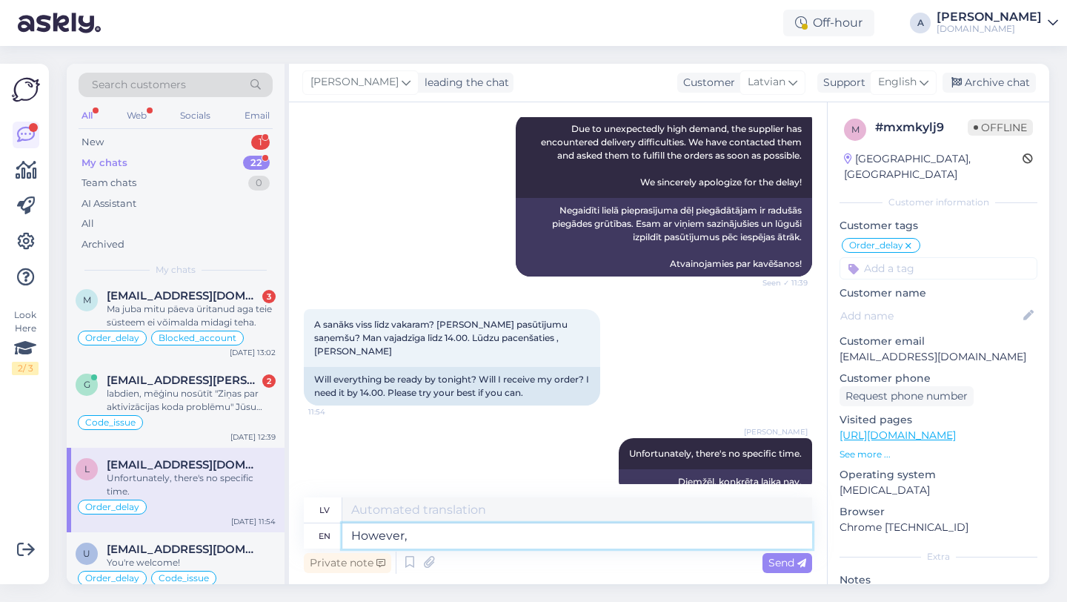
type textarea "However,"
type textarea "Tomēr,"
type textarea "However, our te"
type textarea "Tomēr mūsu"
type textarea "However, our team i"
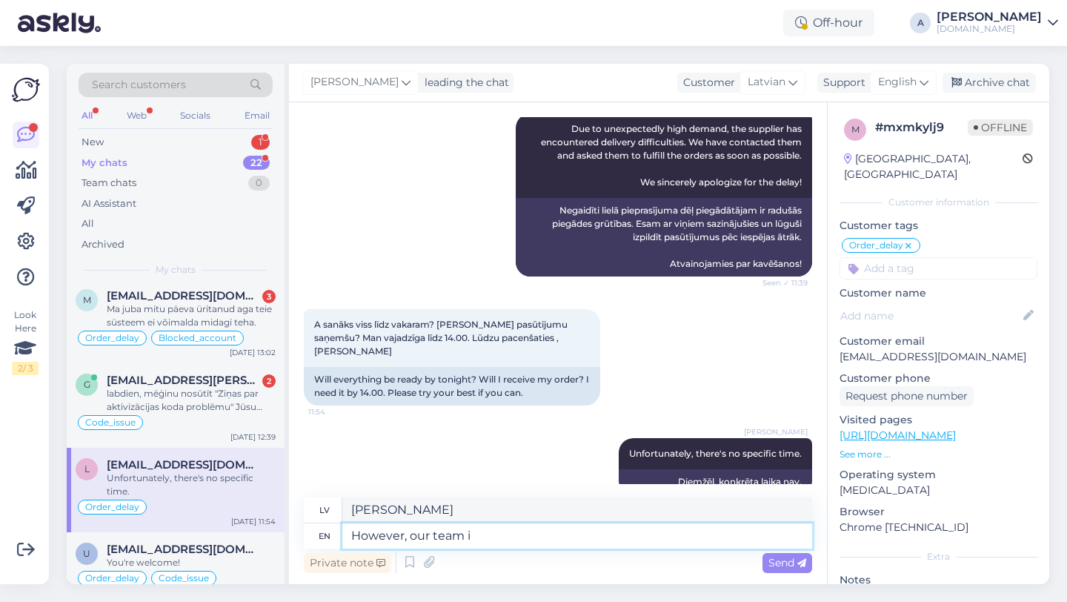
type textarea "Tomēr mūsu komanda"
type textarea "However, our team is w"
type textarea "Tomēr mūsu komanda ir"
type textarea "However, our team is working to"
type textarea "Tomēr mūsu komanda strādā"
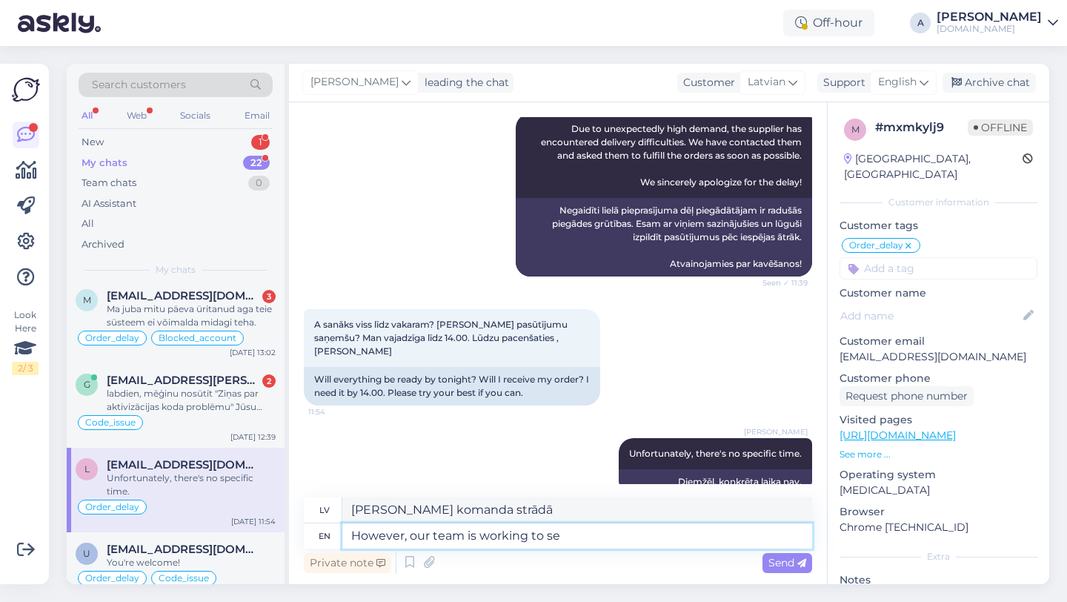
type textarea "However, our team is working to sen"
type textarea "Tomēr mūsu komanda strādā pie tā, lai"
type textarea "However, our team is working to send it"
type textarea "Tomēr mūsu komanda strādā, lai nosūtītu"
type textarea "However, our team is working to send it a"
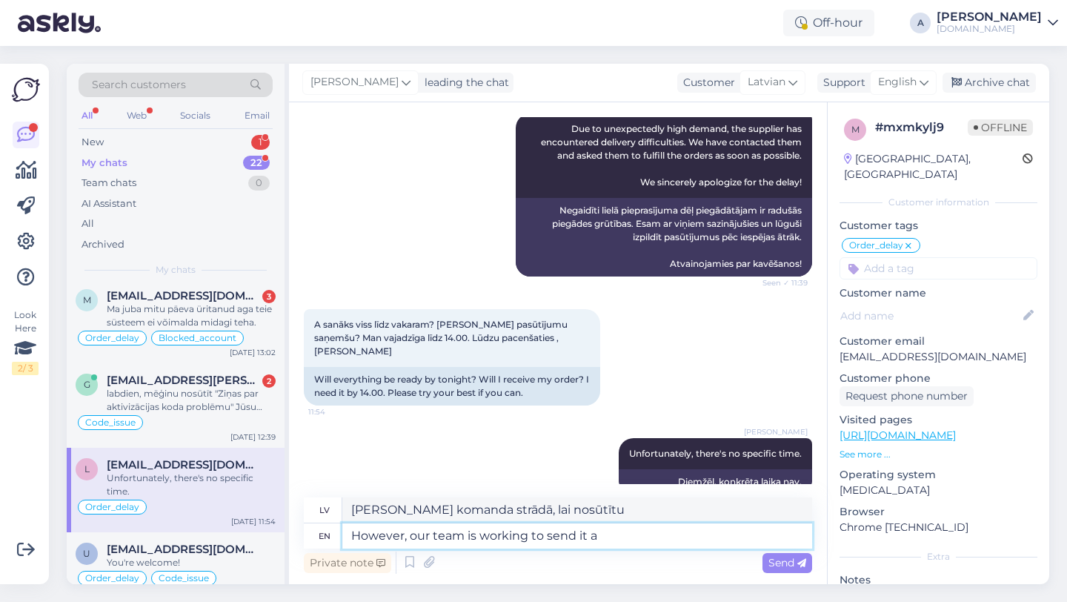
type textarea "Tomēr mūsu komanda strādā, lai to nosūtītu."
type textarea "However, our team is working to send it as s"
type textarea "Tomēr mūsu komanda strādā, lai to nosūtītu, kā norādīts tālāk."
type textarea "However, our team is working to send it as soon as possi"
type textarea "Tomēr mūsu komanda strādā, lai to nosūtītu, tiklīdz"
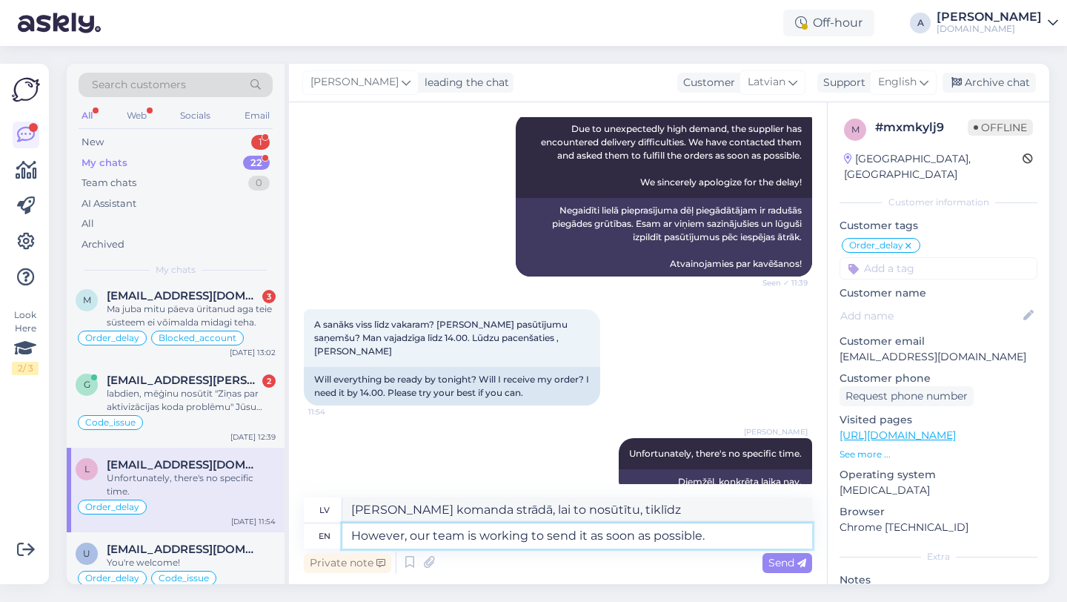
type textarea "However, our team is working to send it as soon as possible."
type textarea "Tomēr mūsu komanda strādā, lai to nosūtītu pēc iespējas ātrāk."
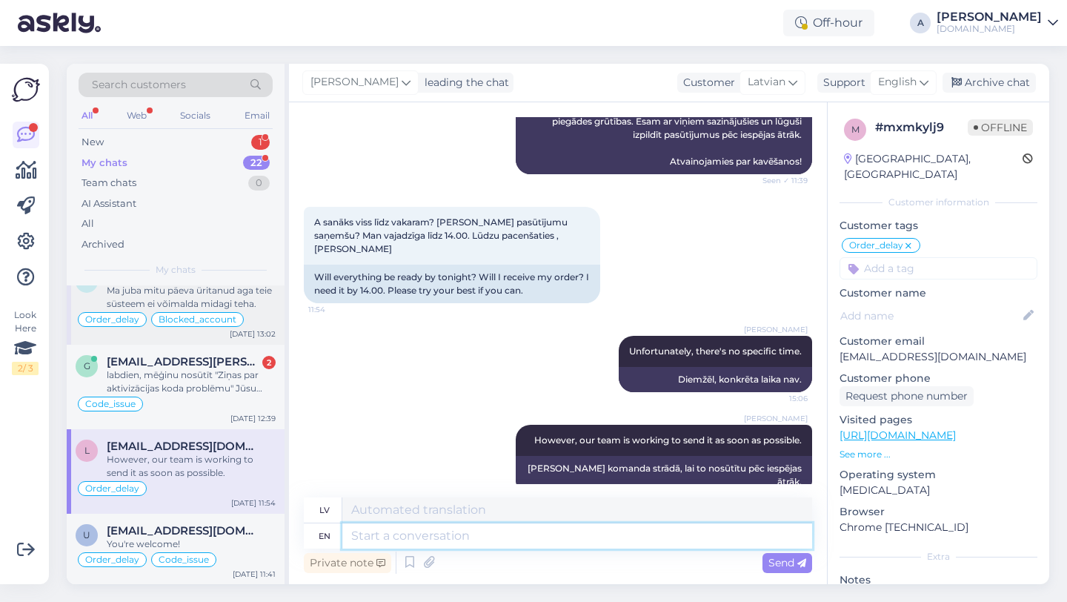
scroll to position [195, 0]
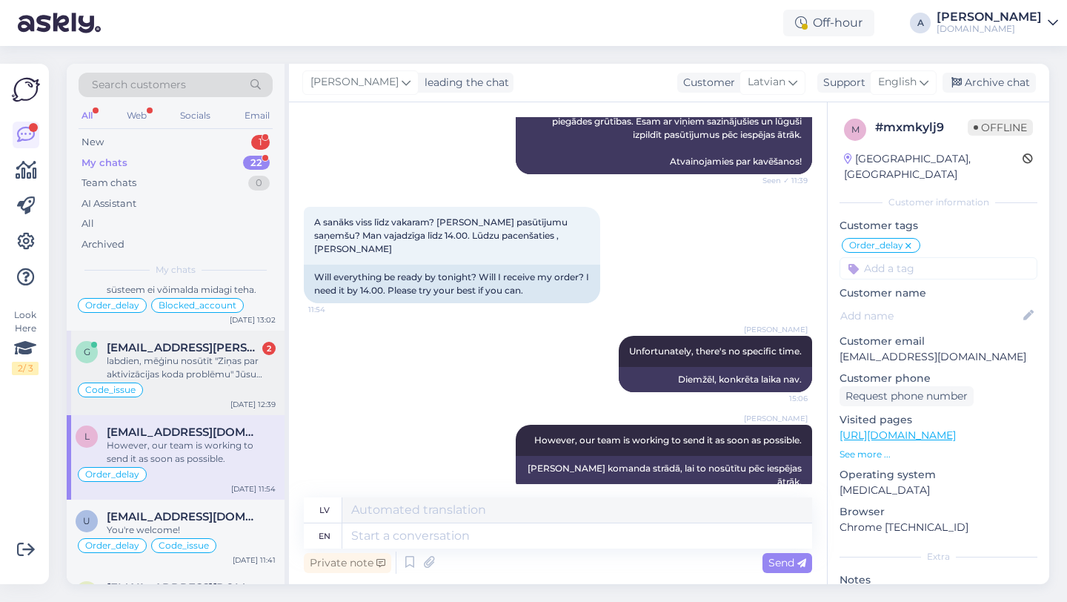
click at [176, 383] on div "Code_issue" at bounding box center [176, 390] width 200 height 18
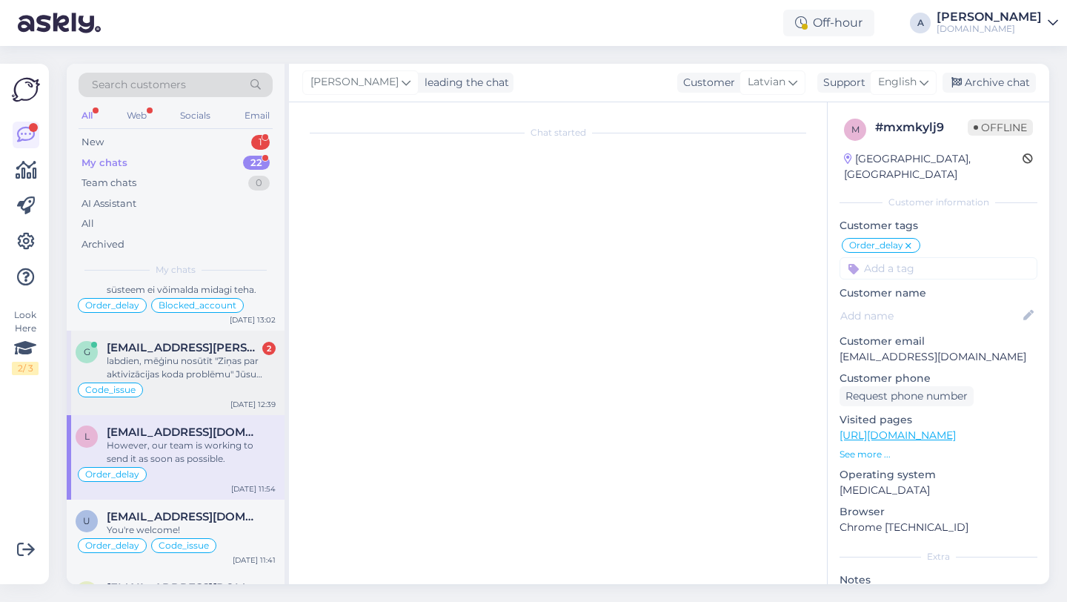
scroll to position [1625, 0]
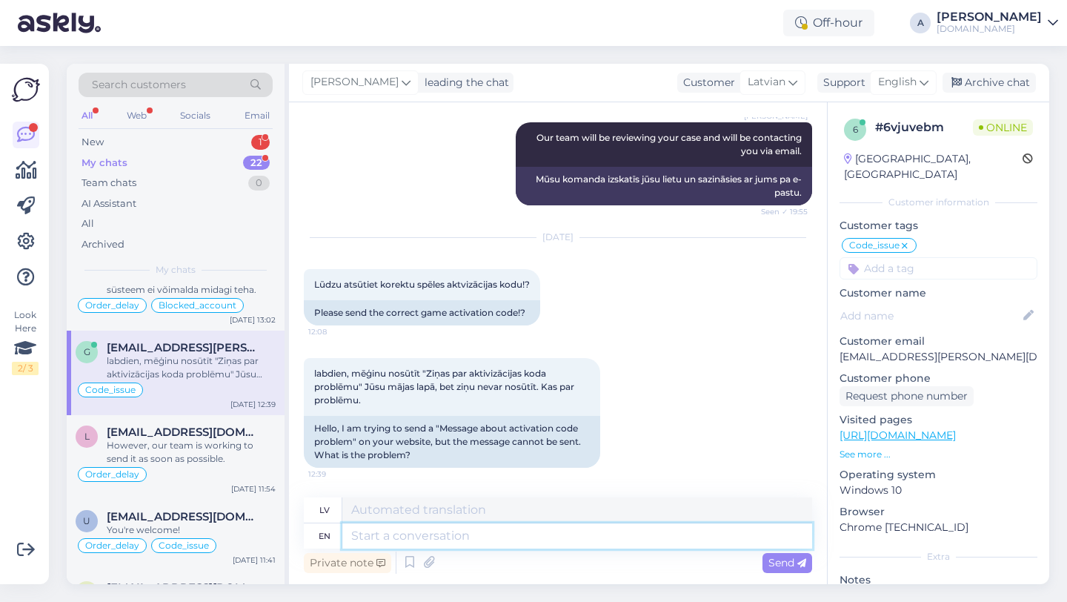
click at [471, 538] on textarea at bounding box center [577, 535] width 470 height 25
paste textarea "Okay, in that case, please send full-screen screenshots from a browser: 1. How …"
type textarea "Okay, in that case, please send full-screen screenshots from a browser: 1. How …"
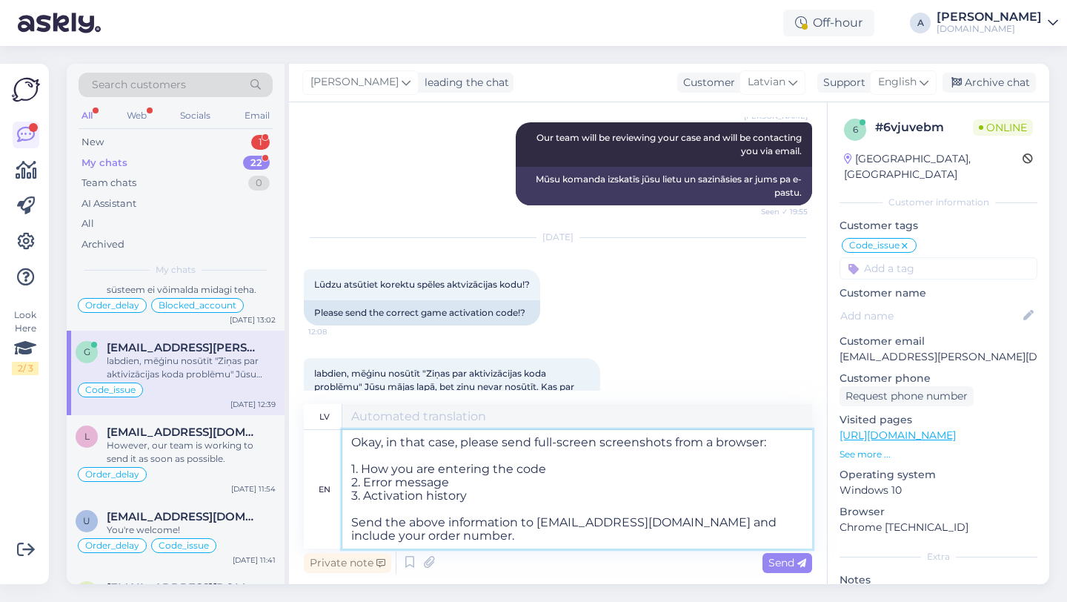
type textarea "Labi, tādā gadījumā, lūdzu, nosūtiet pilnekrāna ekrānuzņēmumus no pārlūkprogram…"
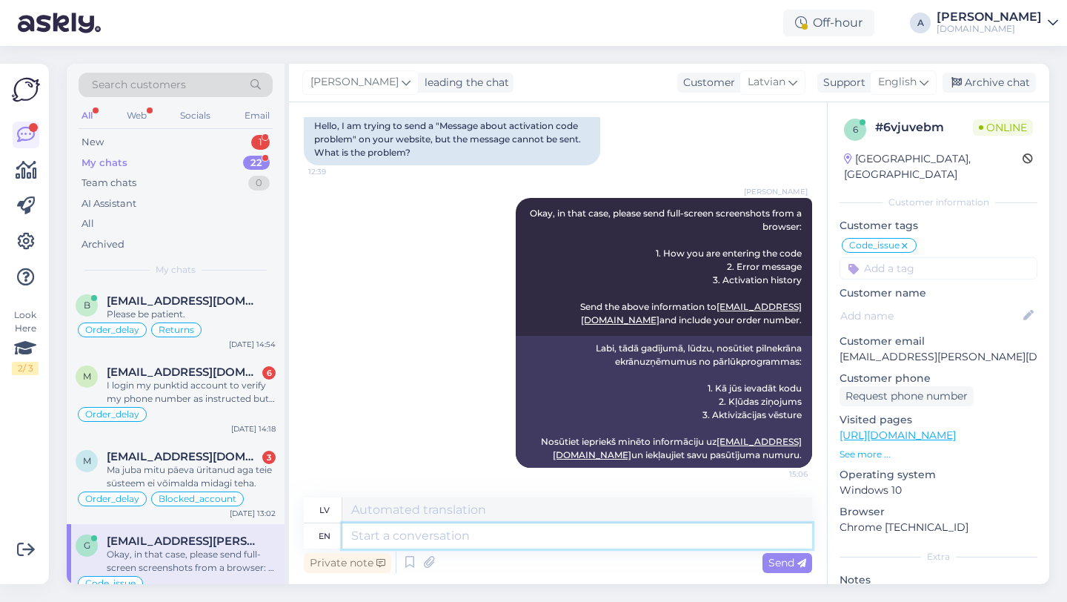
scroll to position [0, 0]
click at [193, 472] on div "Ma juba mitu päeva üritanud aga teie süsteem ei võimalda midagi teha." at bounding box center [191, 478] width 169 height 27
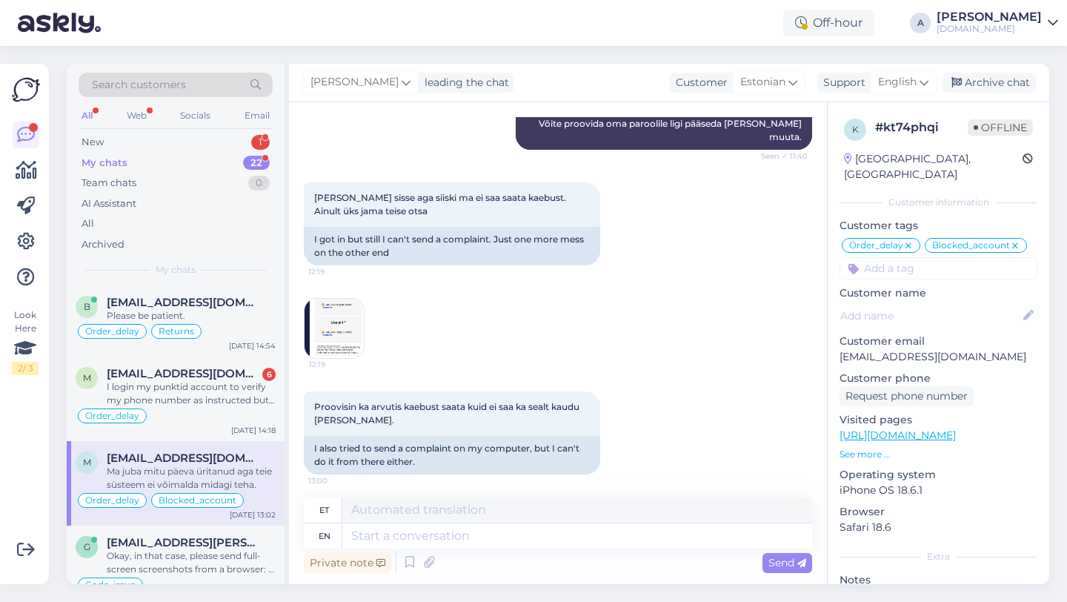
scroll to position [2824, 0]
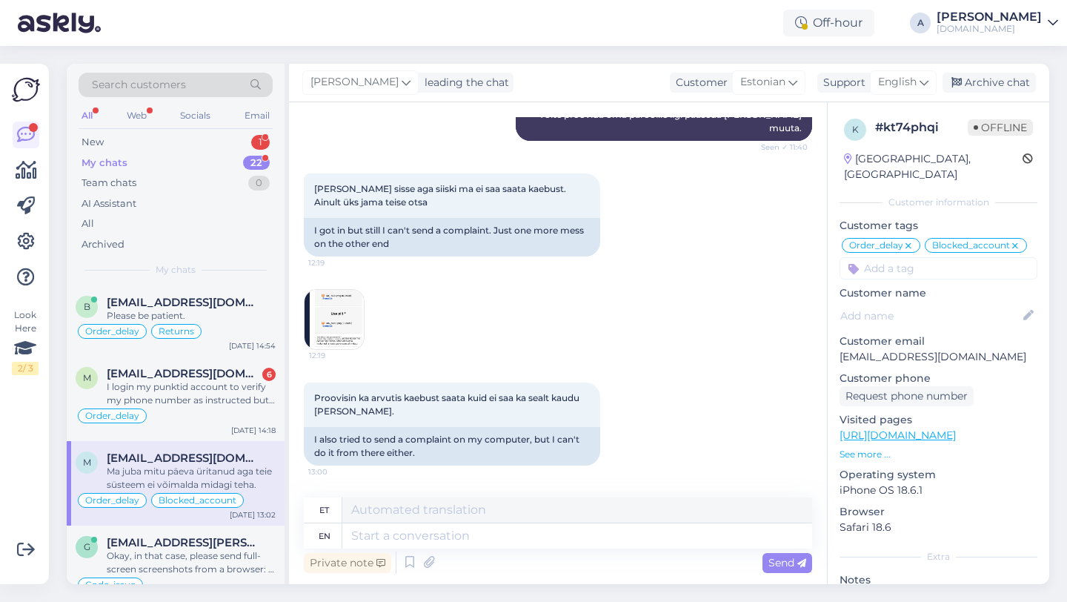
click at [344, 324] on img at bounding box center [334, 319] width 59 height 59
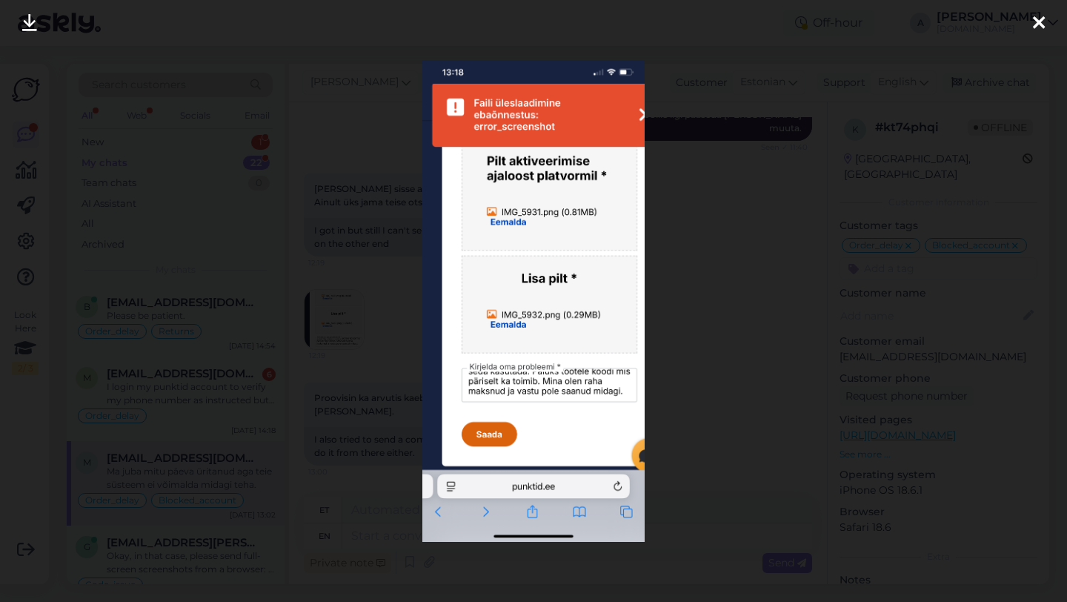
click at [1041, 19] on icon at bounding box center [1039, 23] width 12 height 19
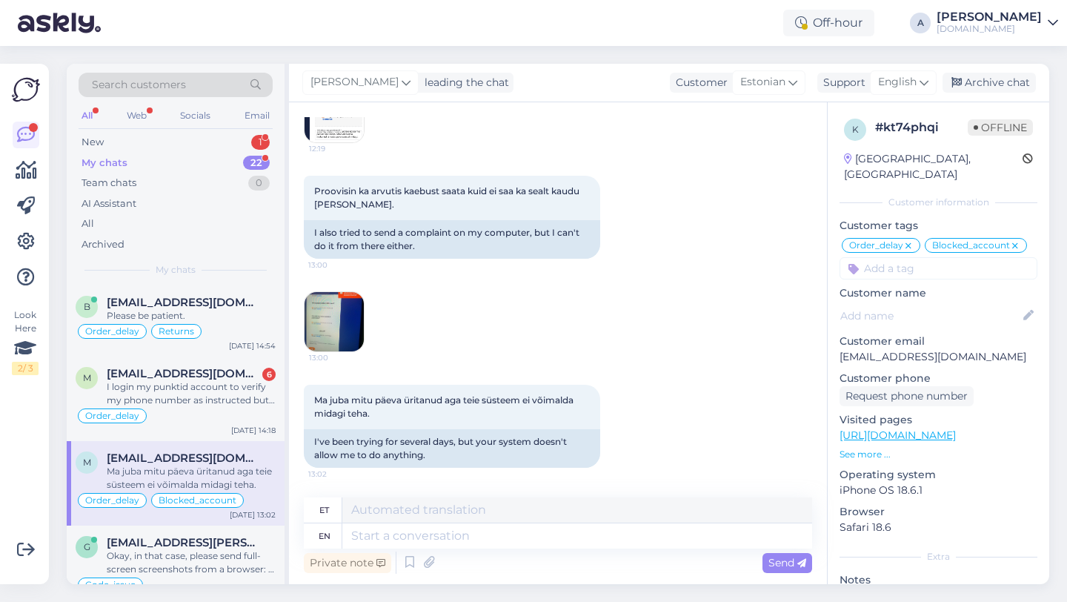
scroll to position [3029, 0]
click at [437, 541] on textarea at bounding box center [577, 535] width 470 height 25
paste textarea "Okay, in that case, please send full-screen screenshots from a browser: 1. How …"
type textarea "Okay, in that case, please send full-screen screenshots from a browser: 1. How …"
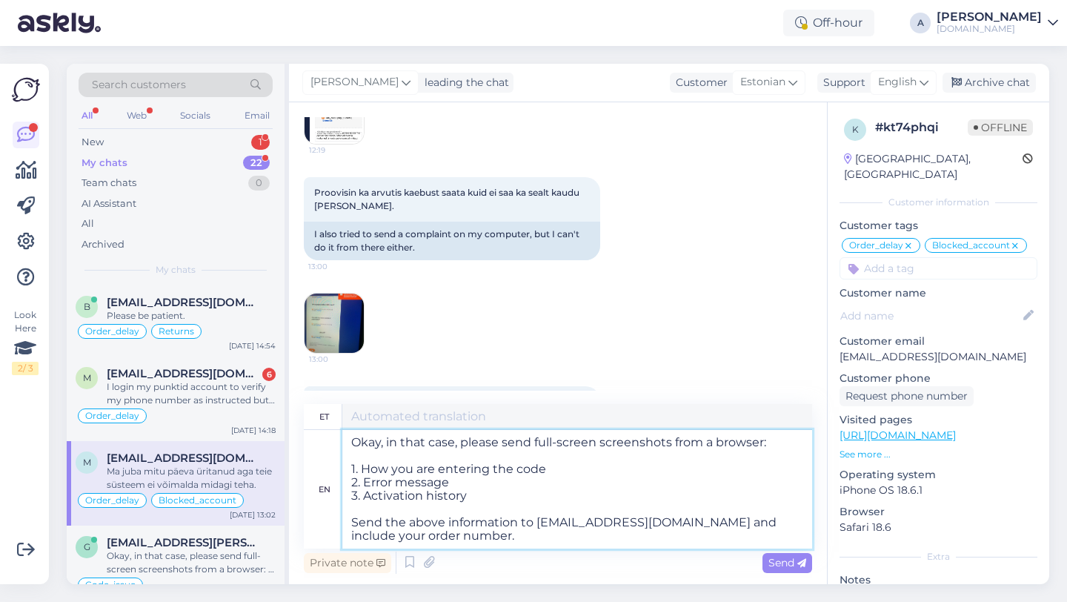
type textarea "Olgu, sel juhul palun saatke brauserist täisekraanil kuvatõmmised: 1. Kuidas te…"
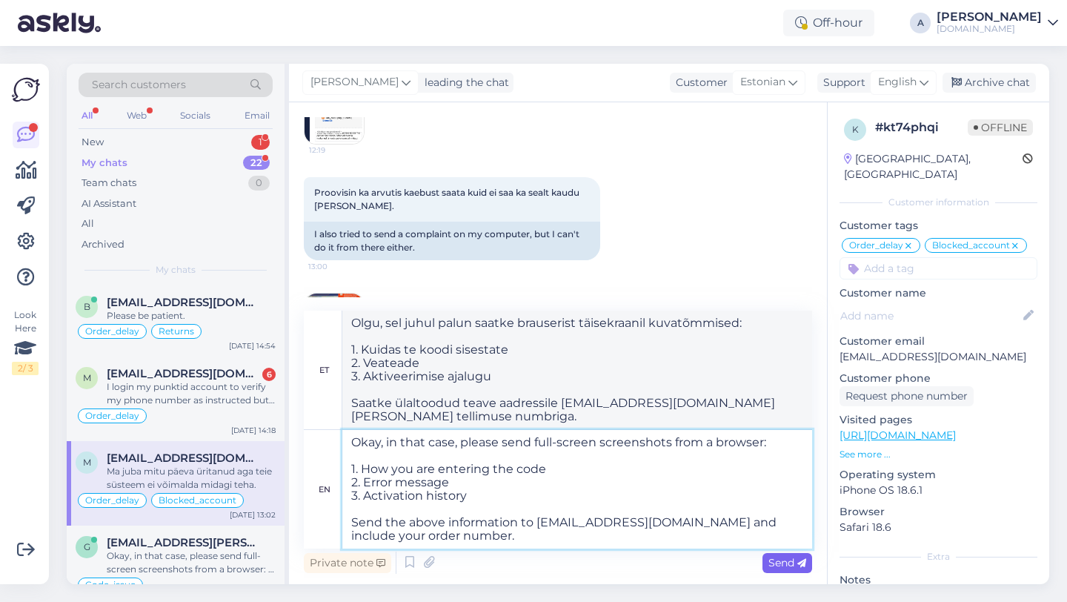
type textarea "Okay, in that case, please send full-screen screenshots from a browser: 1. How …"
click at [790, 562] on span "Send" at bounding box center [788, 562] width 38 height 13
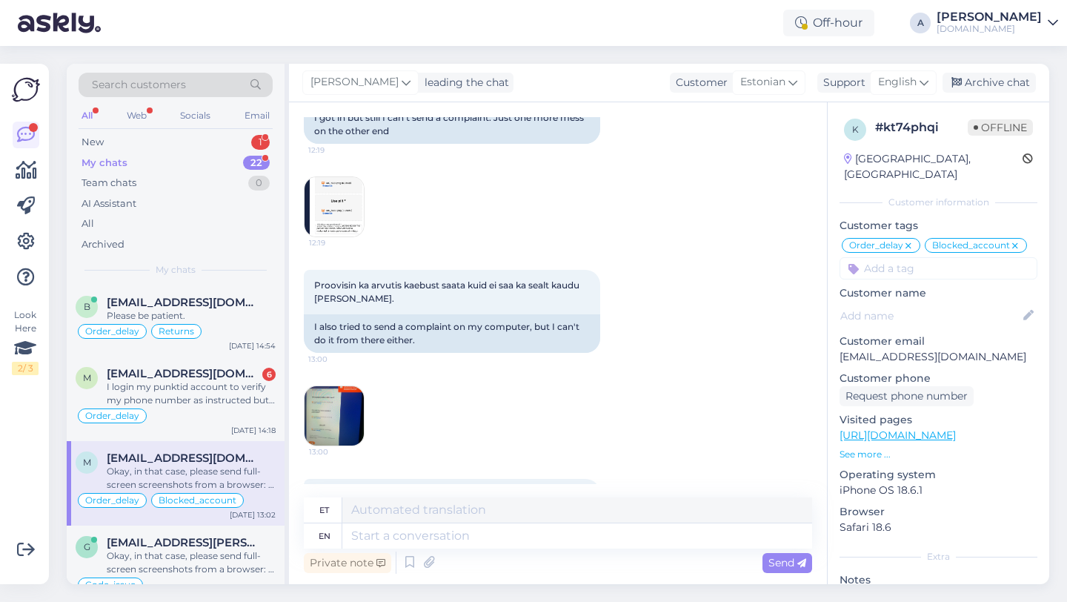
scroll to position [2883, 0]
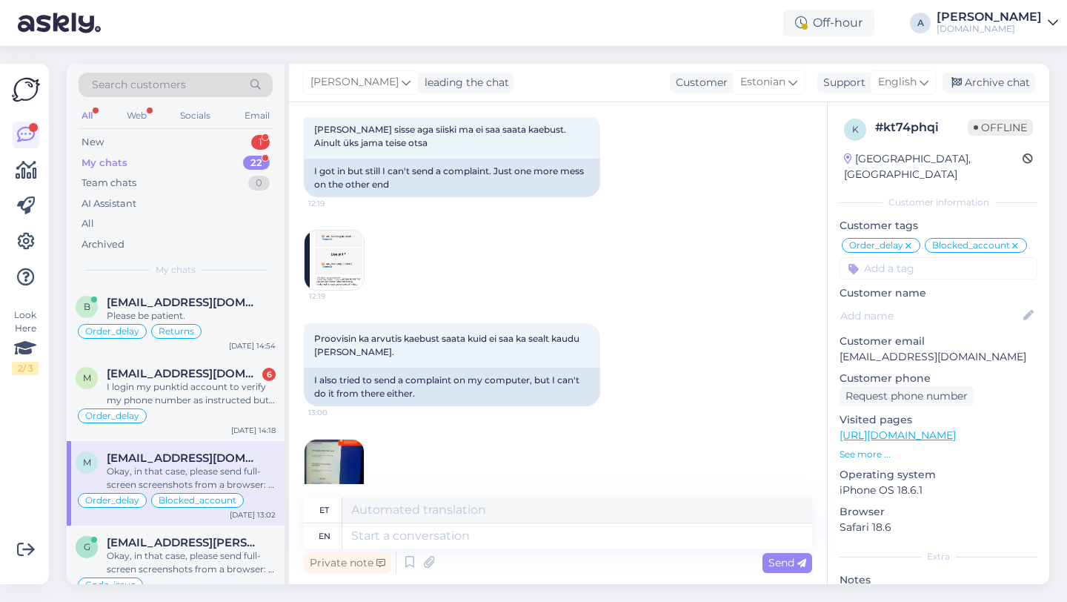
click at [343, 247] on img at bounding box center [334, 260] width 59 height 59
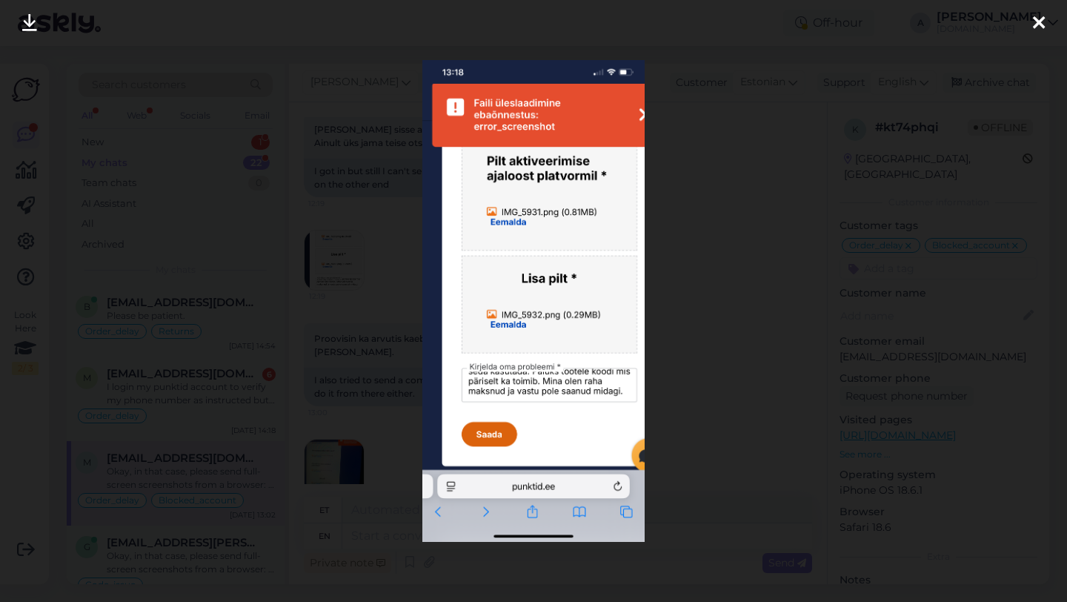
click at [1043, 19] on icon at bounding box center [1039, 23] width 12 height 19
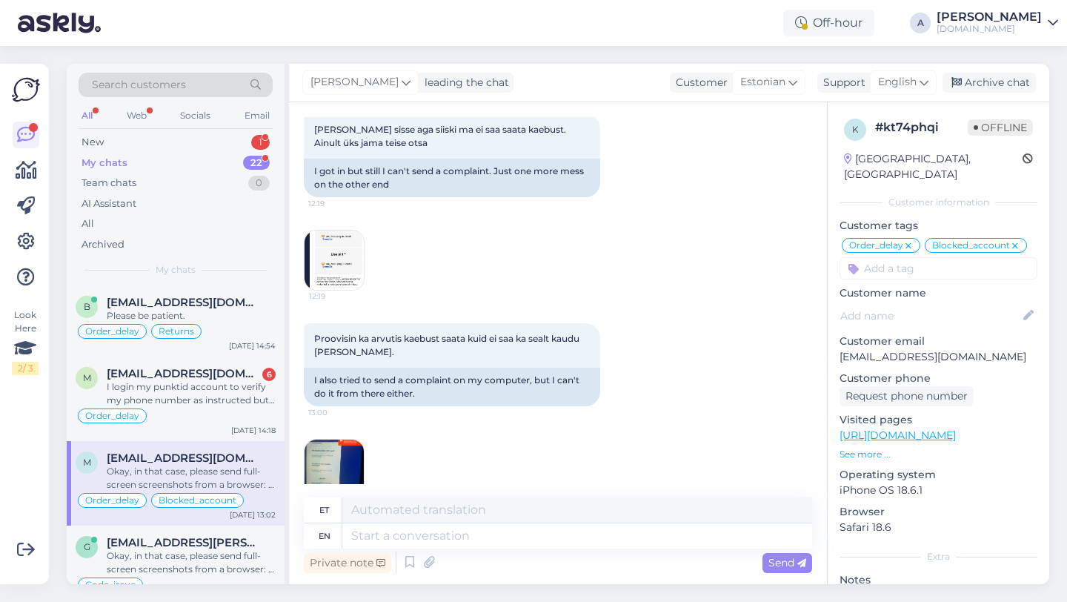
click at [898, 264] on div "k # kt74phqi Offline Estonia, Viljandi Customer information Customer tags Order…" at bounding box center [939, 425] width 222 height 646
click at [898, 257] on input at bounding box center [939, 268] width 198 height 22
type input "code"
click at [881, 303] on span "Code_issue" at bounding box center [886, 307] width 50 height 9
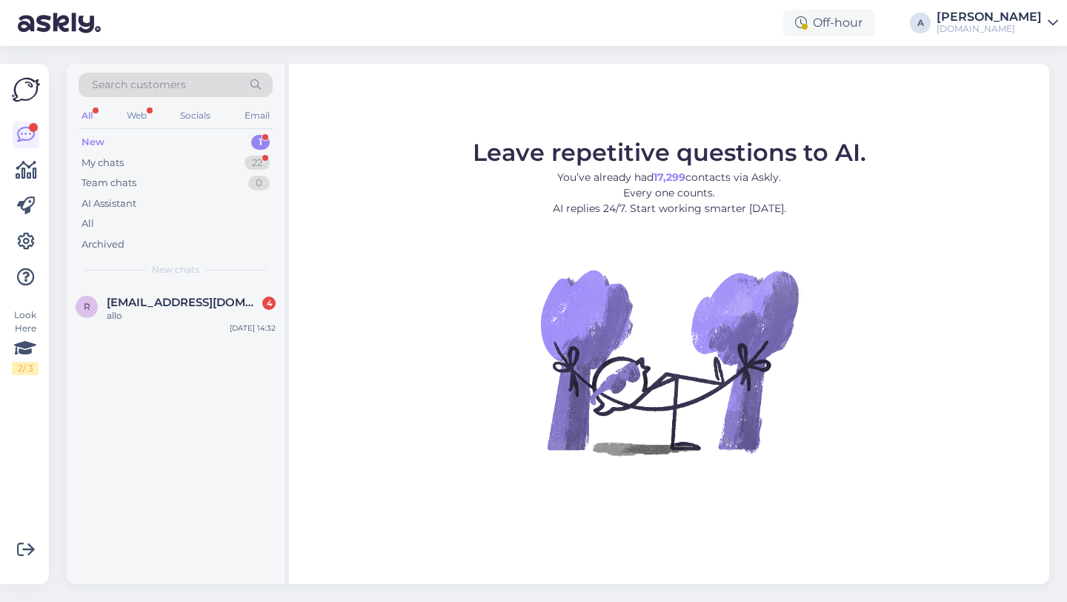
click at [210, 472] on div "r [EMAIL_ADDRESS][DOMAIN_NAME] 4 allo [DATE] 14:32" at bounding box center [176, 434] width 218 height 299
click at [256, 165] on div "22" at bounding box center [257, 163] width 25 height 15
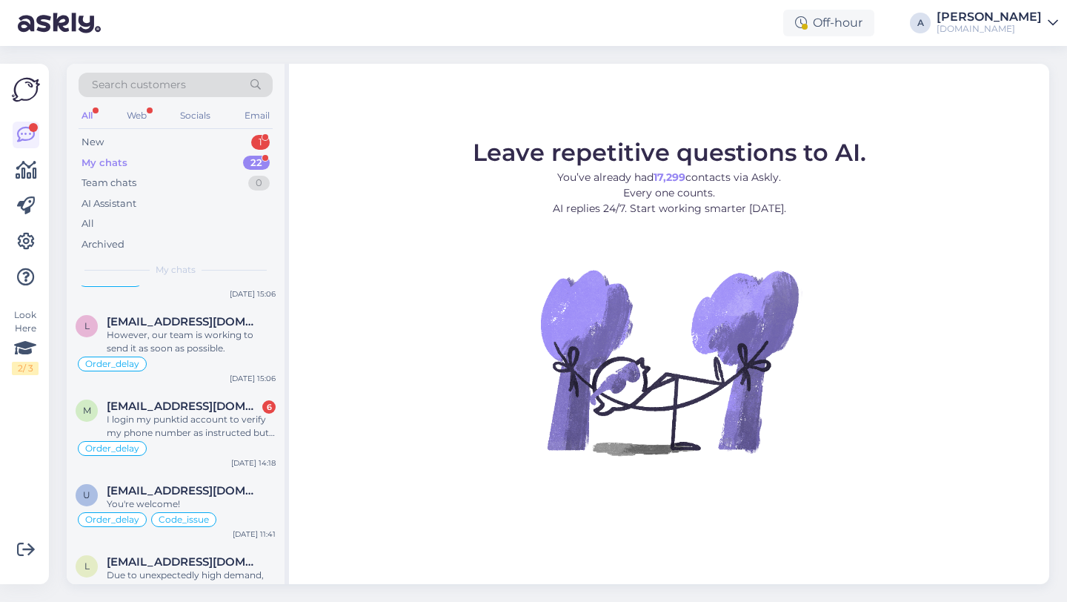
scroll to position [251, 0]
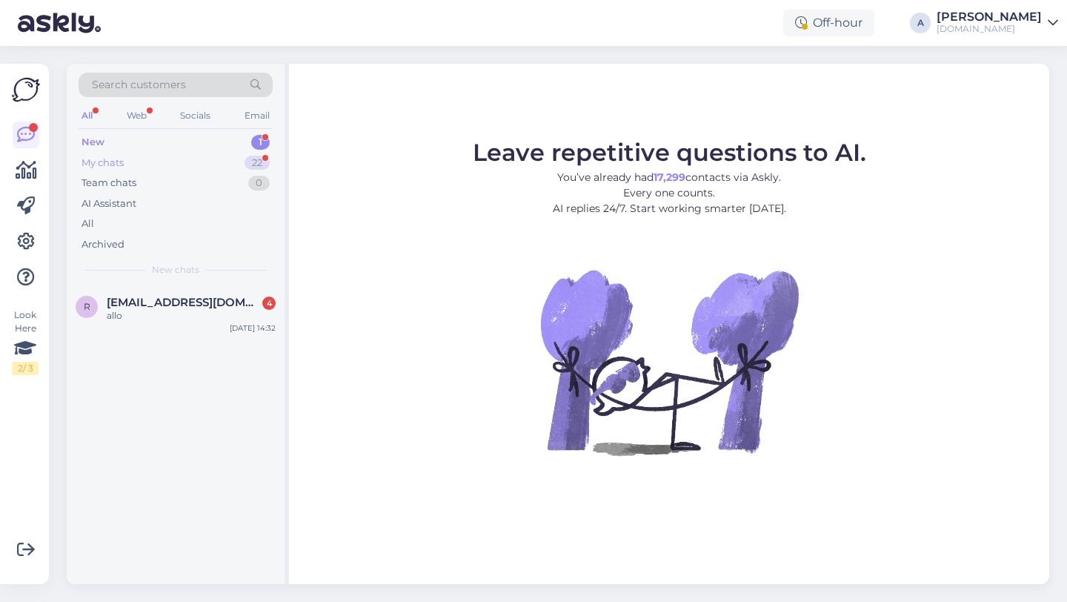
click at [259, 162] on div "22" at bounding box center [257, 163] width 25 height 15
click at [245, 165] on div "22" at bounding box center [257, 163] width 25 height 15
click at [205, 159] on div "My chats 22" at bounding box center [176, 163] width 194 height 21
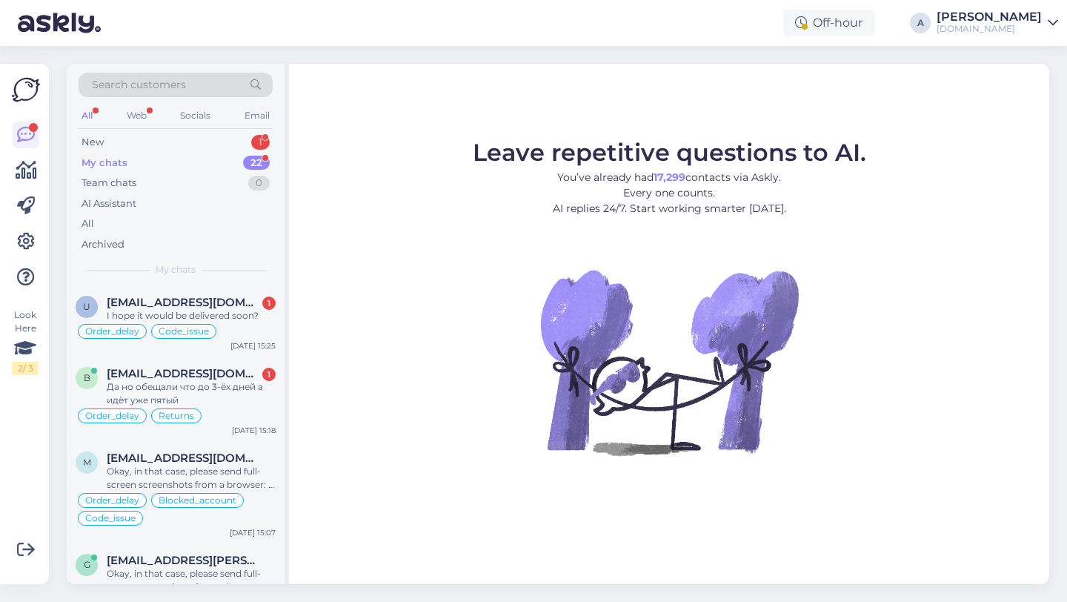
click at [389, 368] on figure "Leave repetitive questions to AI. You’ve already had 17,299 contacts via Askly.…" at bounding box center [669, 318] width 734 height 354
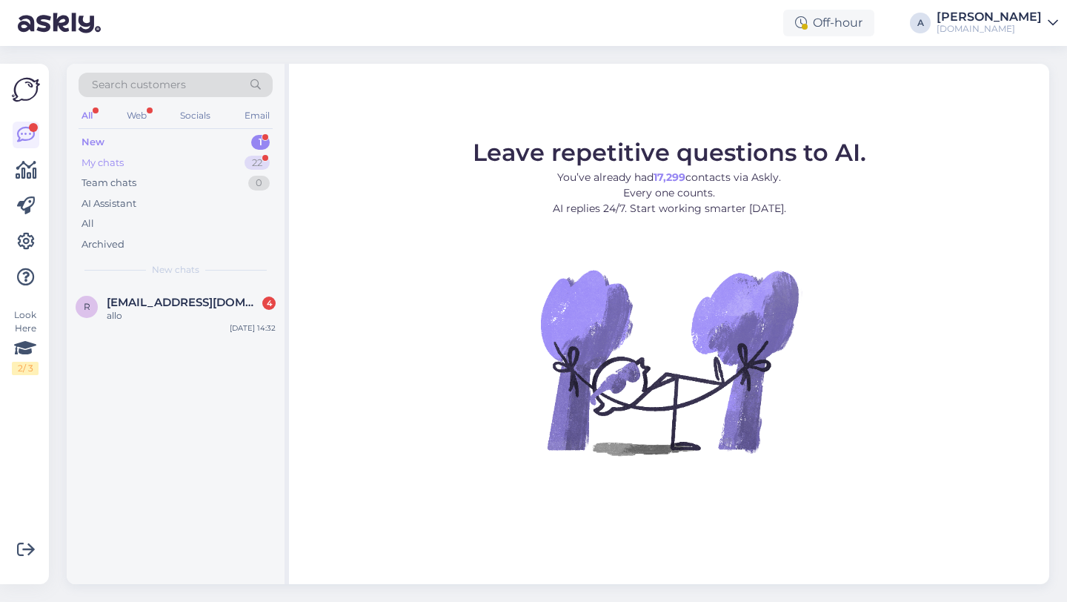
click at [252, 159] on div "22" at bounding box center [257, 163] width 25 height 15
click at [374, 362] on figure "Leave repetitive questions to AI. You’ve already had 17,299 contacts via Askly.…" at bounding box center [669, 318] width 734 height 354
click at [255, 158] on div "22" at bounding box center [257, 163] width 25 height 15
click at [204, 480] on div "r [EMAIL_ADDRESS][DOMAIN_NAME] 4 allo [DATE] 14:32" at bounding box center [176, 434] width 218 height 299
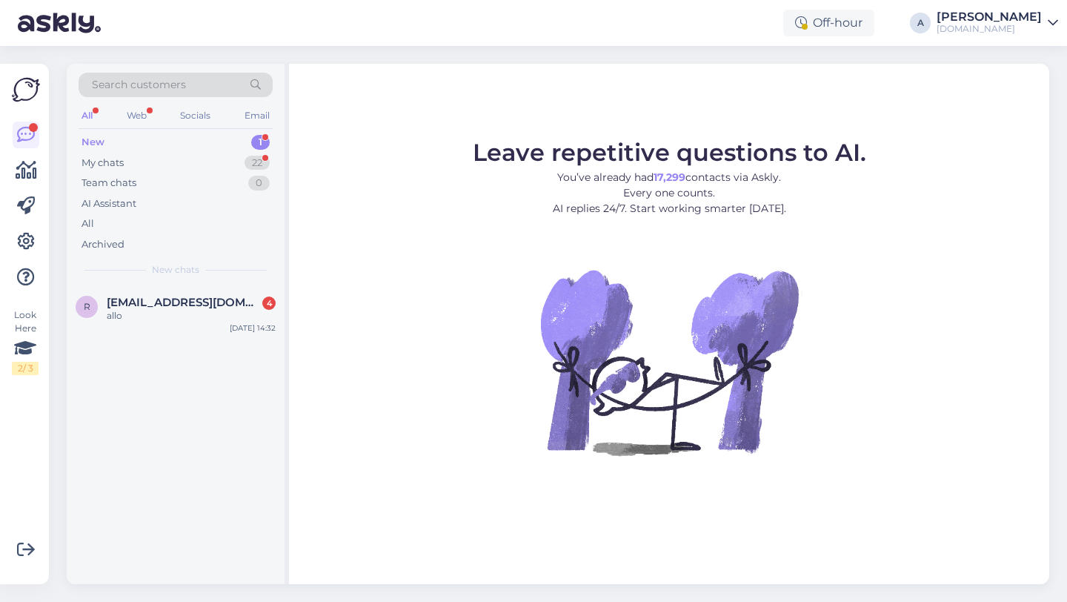
click at [198, 473] on div "r [EMAIL_ADDRESS][DOMAIN_NAME] 4 allo [DATE] 14:32" at bounding box center [176, 434] width 218 height 299
click at [165, 469] on div "r [EMAIL_ADDRESS][DOMAIN_NAME] 4 allo [DATE] 14:32" at bounding box center [176, 434] width 218 height 299
click at [454, 475] on figure "Leave repetitive questions to AI. You’ve already had 17,299 contacts via Askly.…" at bounding box center [669, 318] width 734 height 354
